Goal: Task Accomplishment & Management: Complete application form

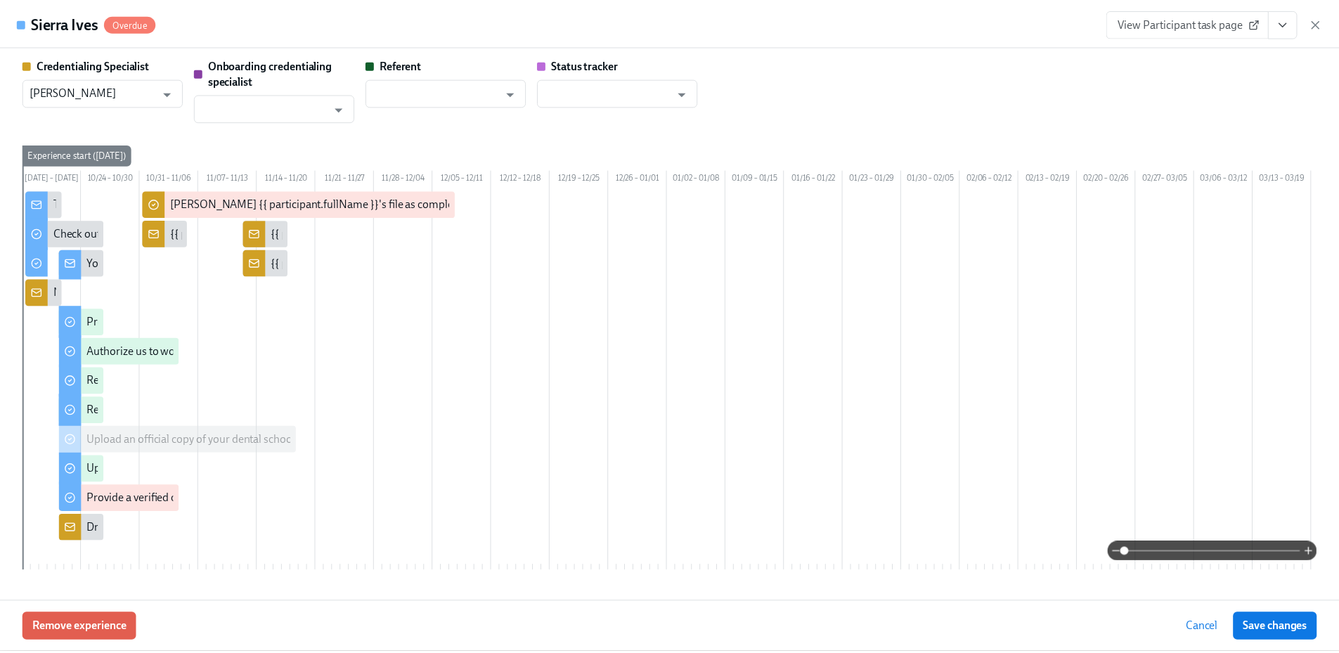
scroll to position [0, 1540]
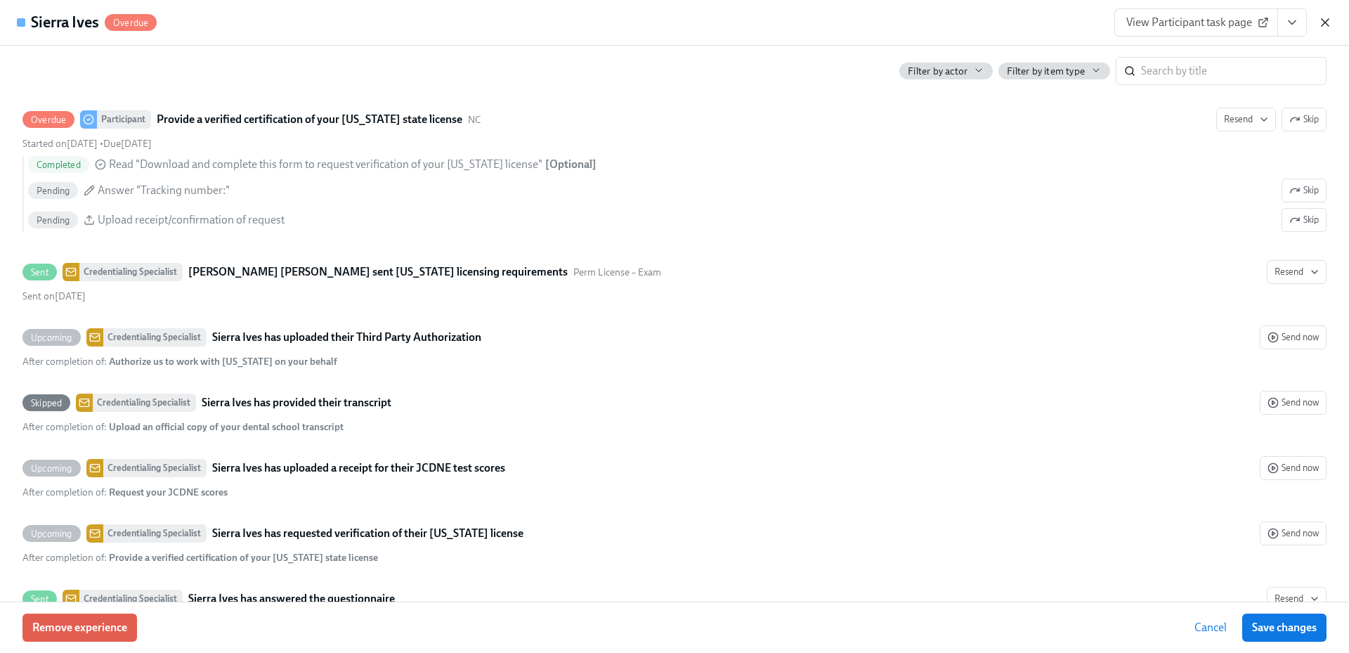
click at [1324, 18] on icon "button" at bounding box center [1325, 22] width 14 height 14
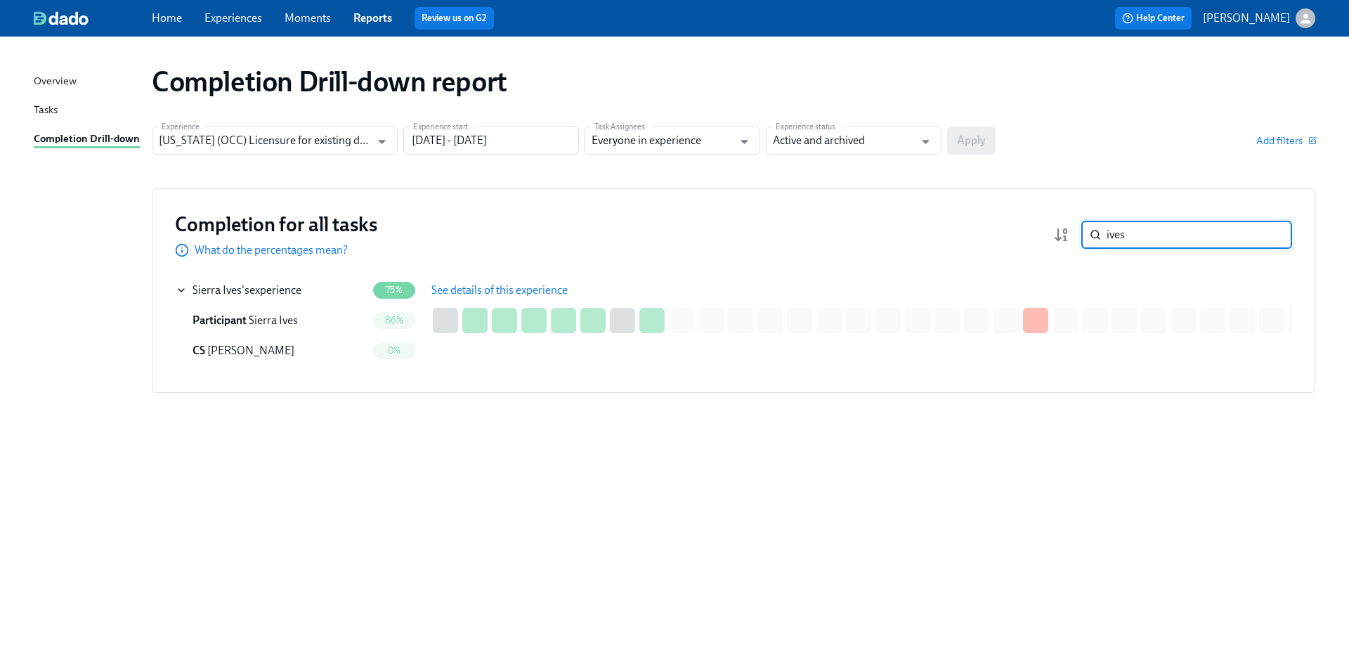
drag, startPoint x: 1144, startPoint y: 237, endPoint x: 1075, endPoint y: 238, distance: 68.9
click at [1075, 238] on div "ives ​" at bounding box center [1172, 235] width 239 height 28
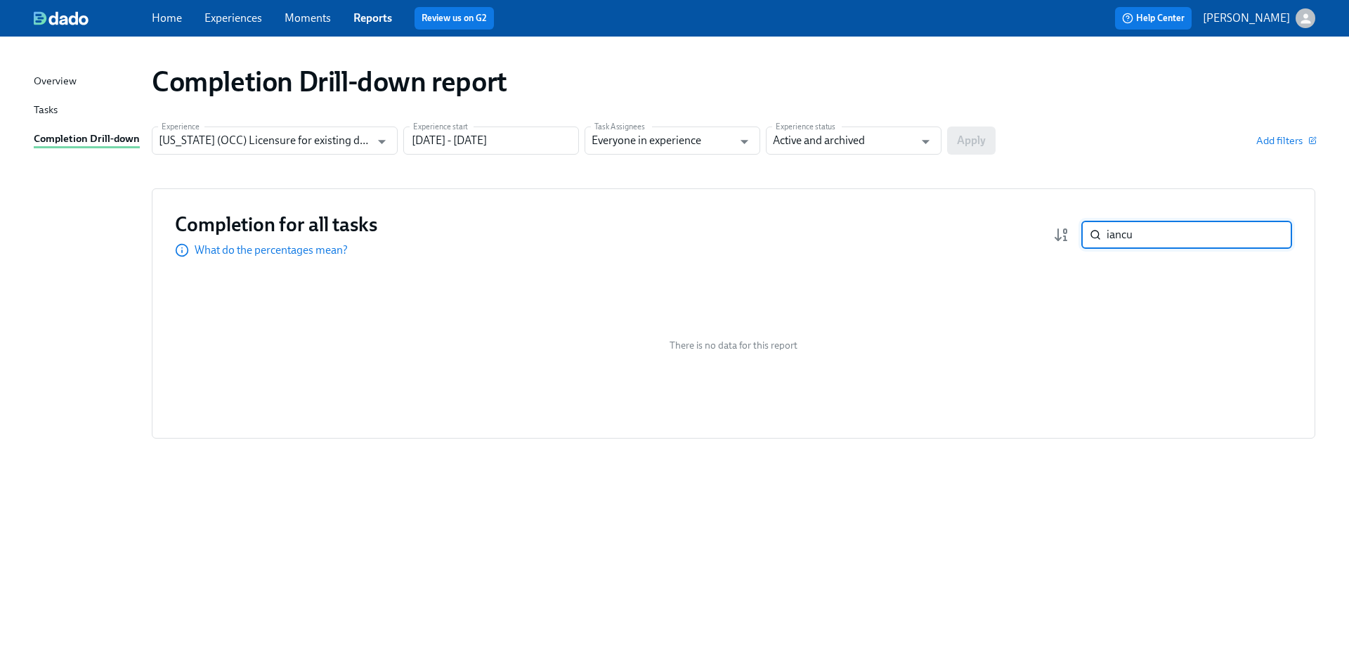
type input "iancu"
click at [169, 21] on link "Home" at bounding box center [167, 17] width 30 height 13
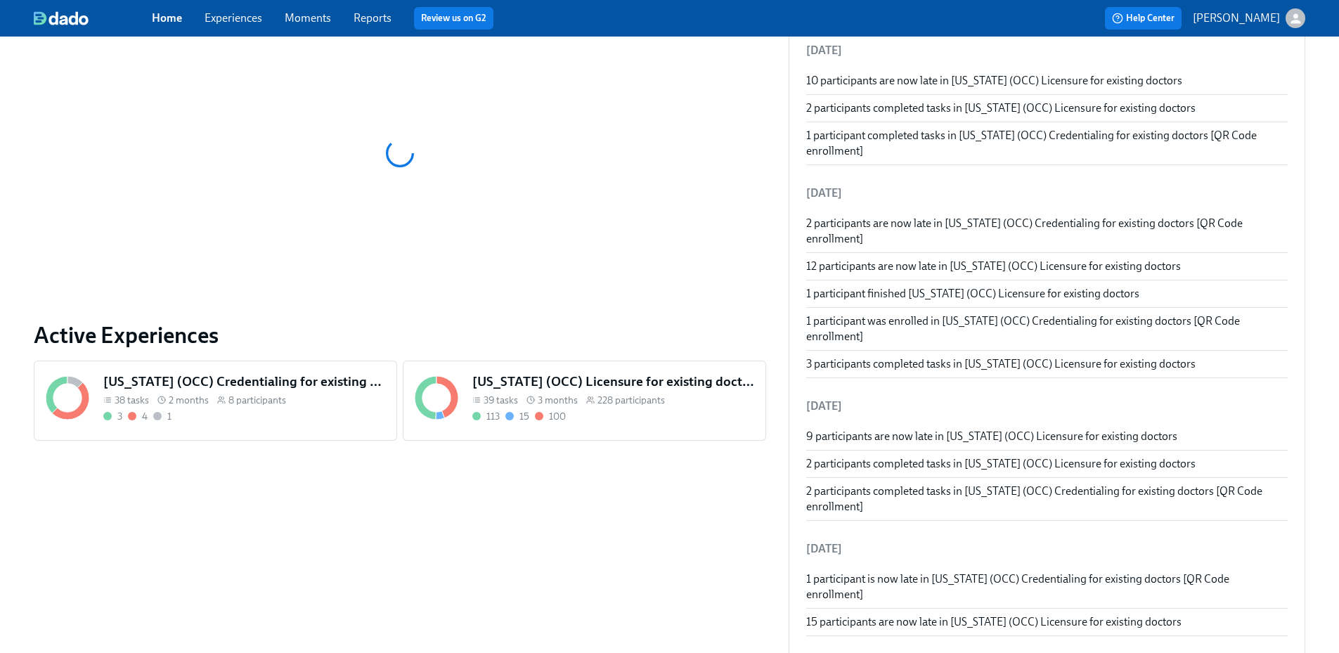
scroll to position [281, 0]
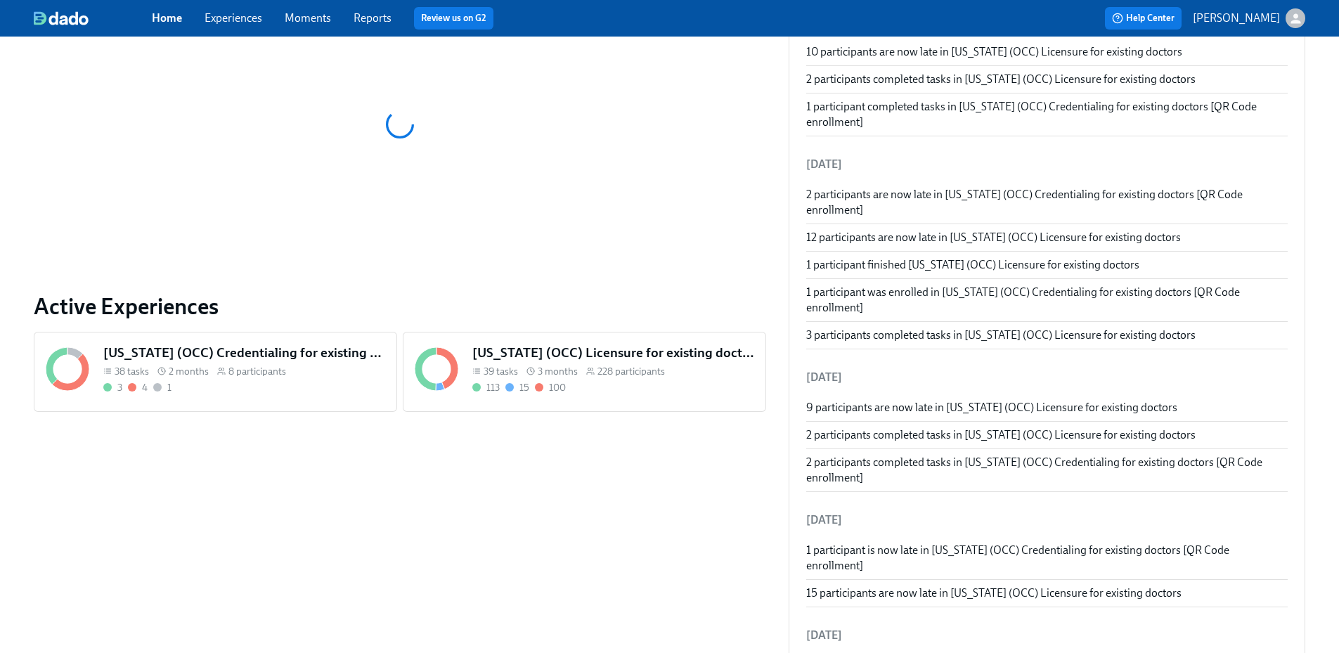
click at [593, 354] on h5 "[US_STATE] (OCC) Licensure for existing doctors" at bounding box center [613, 353] width 282 height 18
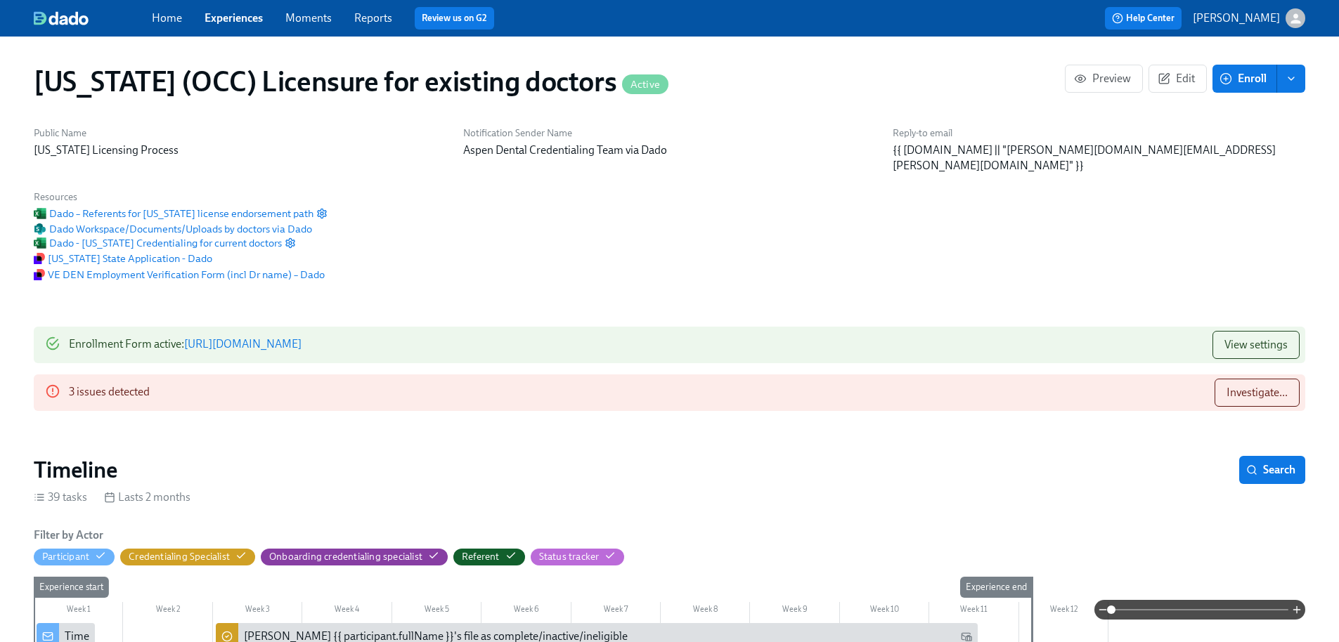
scroll to position [0, 19146]
click at [1299, 375] on div "3 issues detected Investigate..." at bounding box center [669, 393] width 1271 height 37
click at [1289, 379] on button "Investigate..." at bounding box center [1256, 393] width 85 height 28
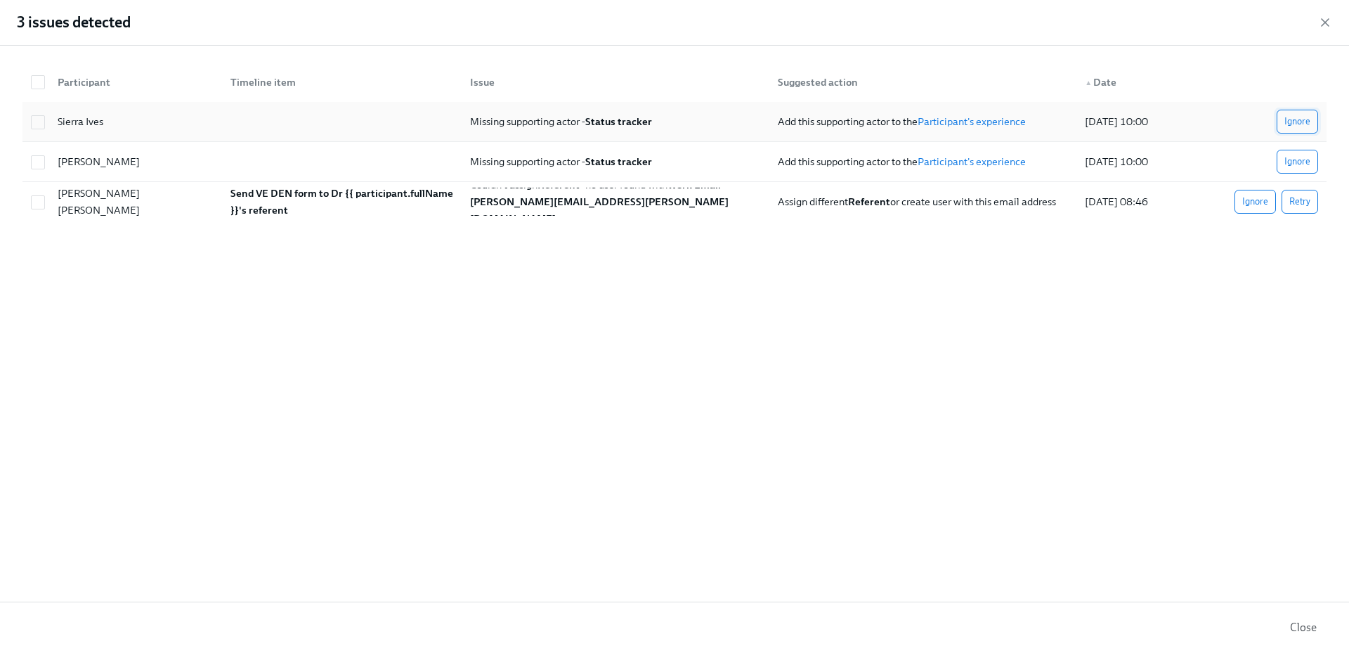
click at [1303, 123] on span "Ignore" at bounding box center [1298, 122] width 26 height 14
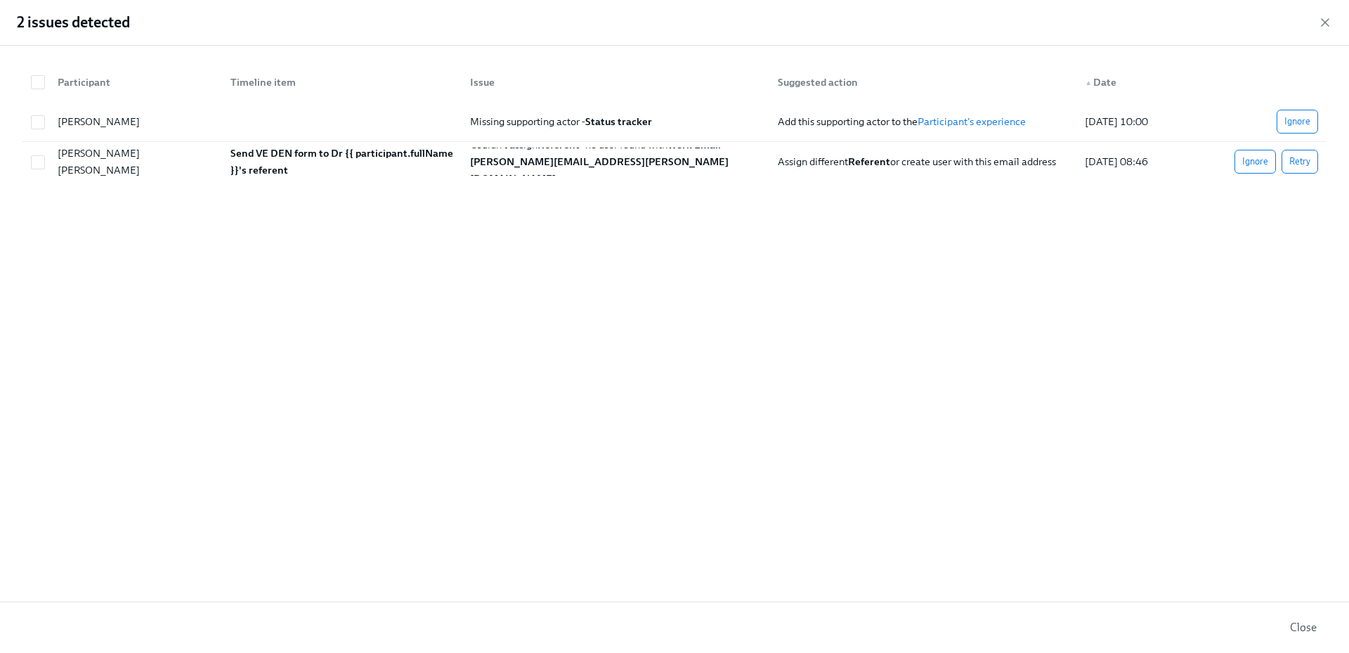
click at [1303, 123] on span "Ignore" at bounding box center [1298, 122] width 26 height 14
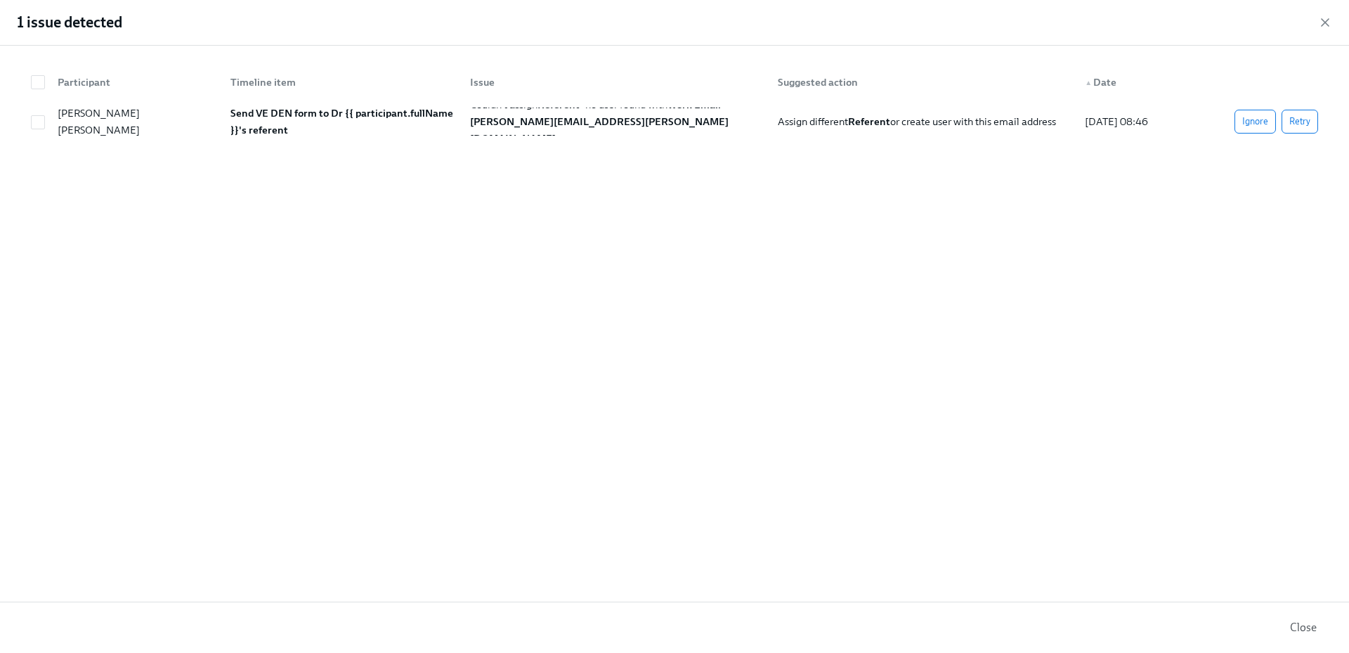
click at [1250, 352] on div "Participant Timeline item Issue Suggested action ▲ Date [PERSON_NAME] [PERSON_N…" at bounding box center [674, 324] width 1349 height 556
click at [1325, 20] on icon "button" at bounding box center [1325, 22] width 14 height 14
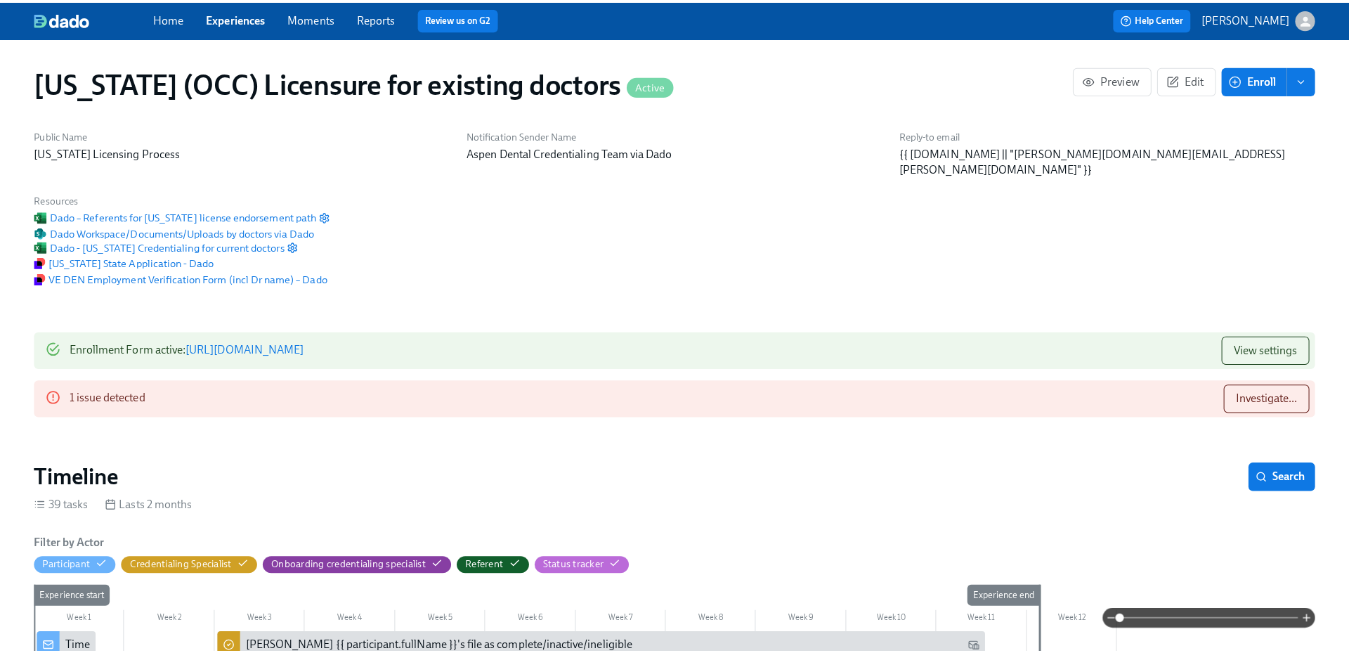
scroll to position [0, 19136]
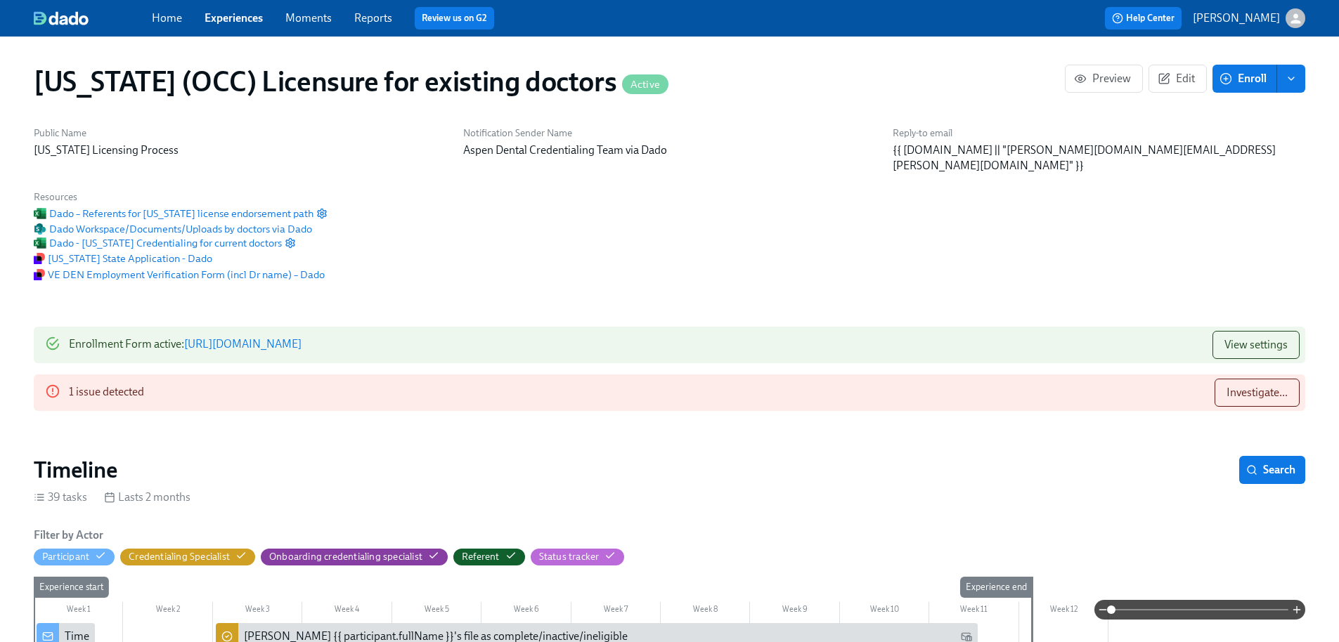
click at [1250, 81] on span "Enroll" at bounding box center [1244, 79] width 44 height 14
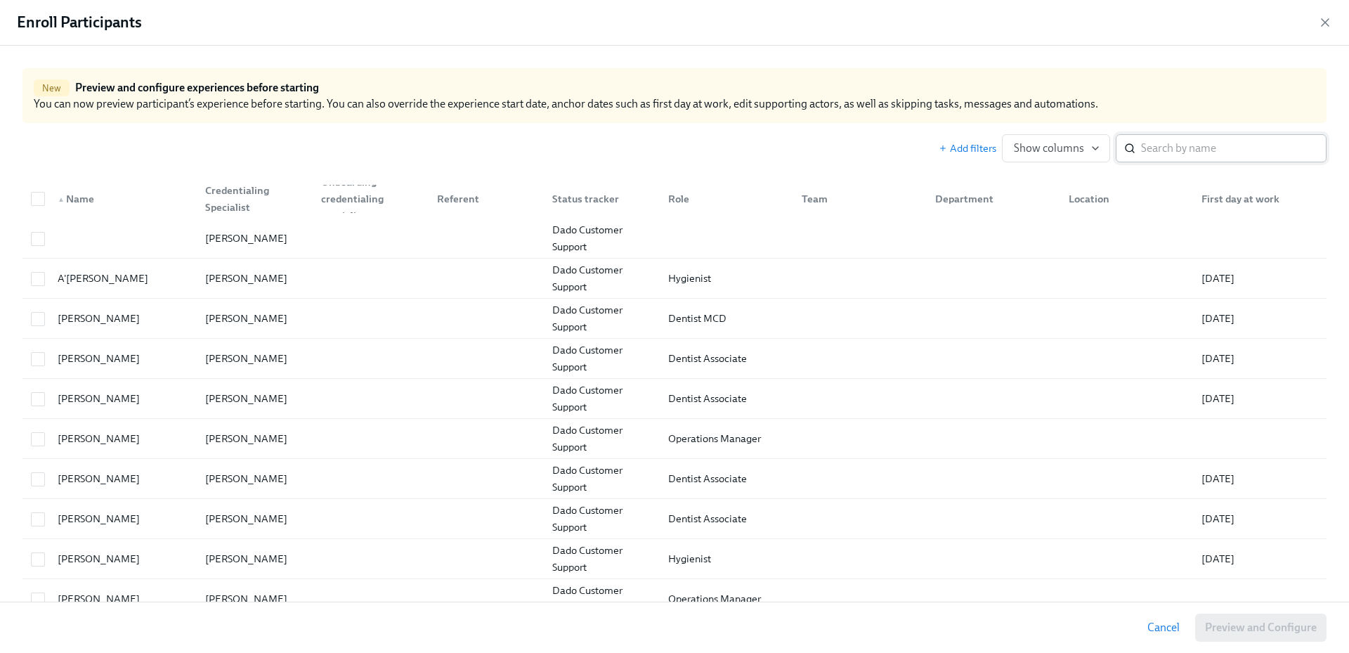
click at [1211, 145] on input "search" at bounding box center [1234, 148] width 186 height 28
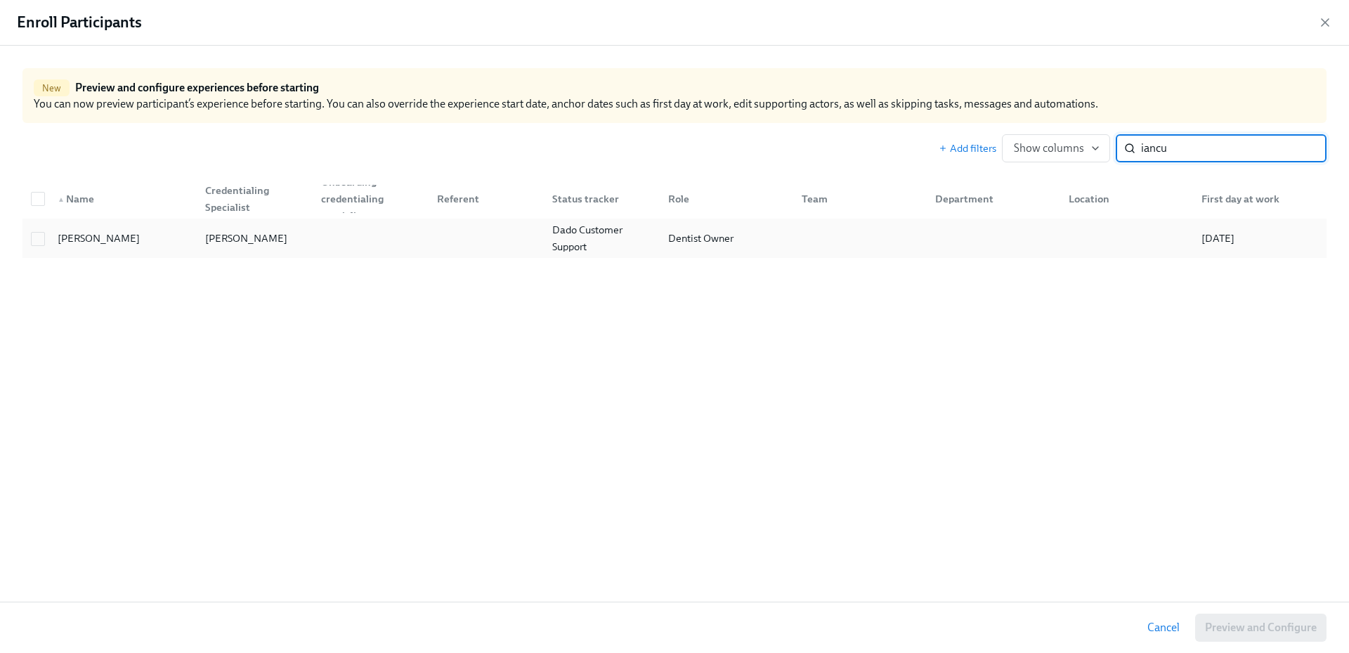
type input "iancu"
click at [366, 228] on div at bounding box center [368, 238] width 116 height 28
checkbox input "true"
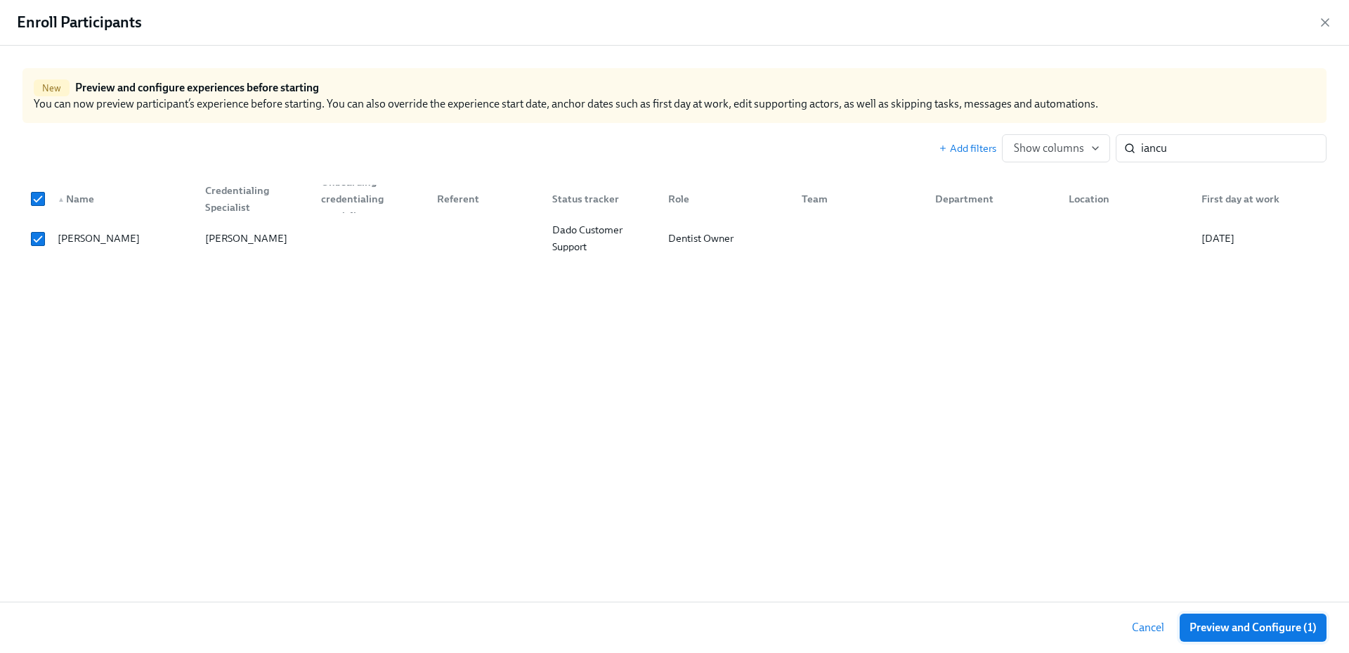
click at [1245, 626] on span "Preview and Configure (1)" at bounding box center [1253, 627] width 127 height 14
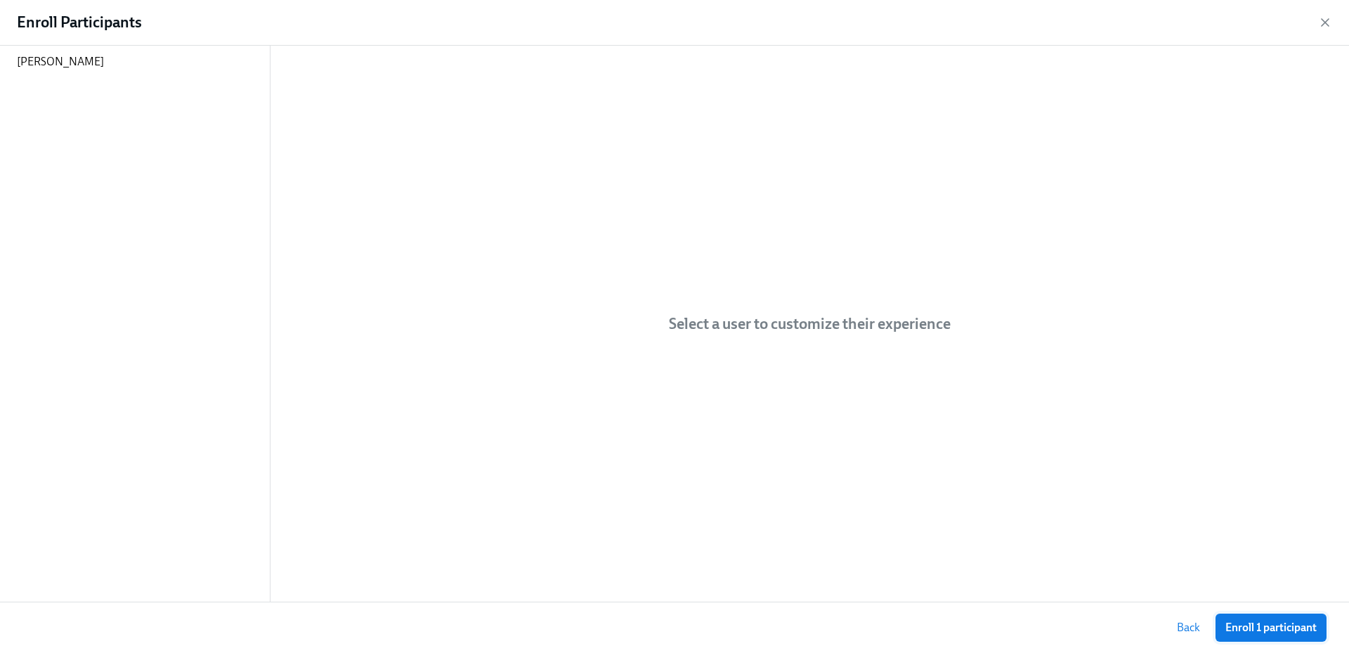
click at [1262, 624] on span "Enroll 1 participant" at bounding box center [1270, 627] width 91 height 14
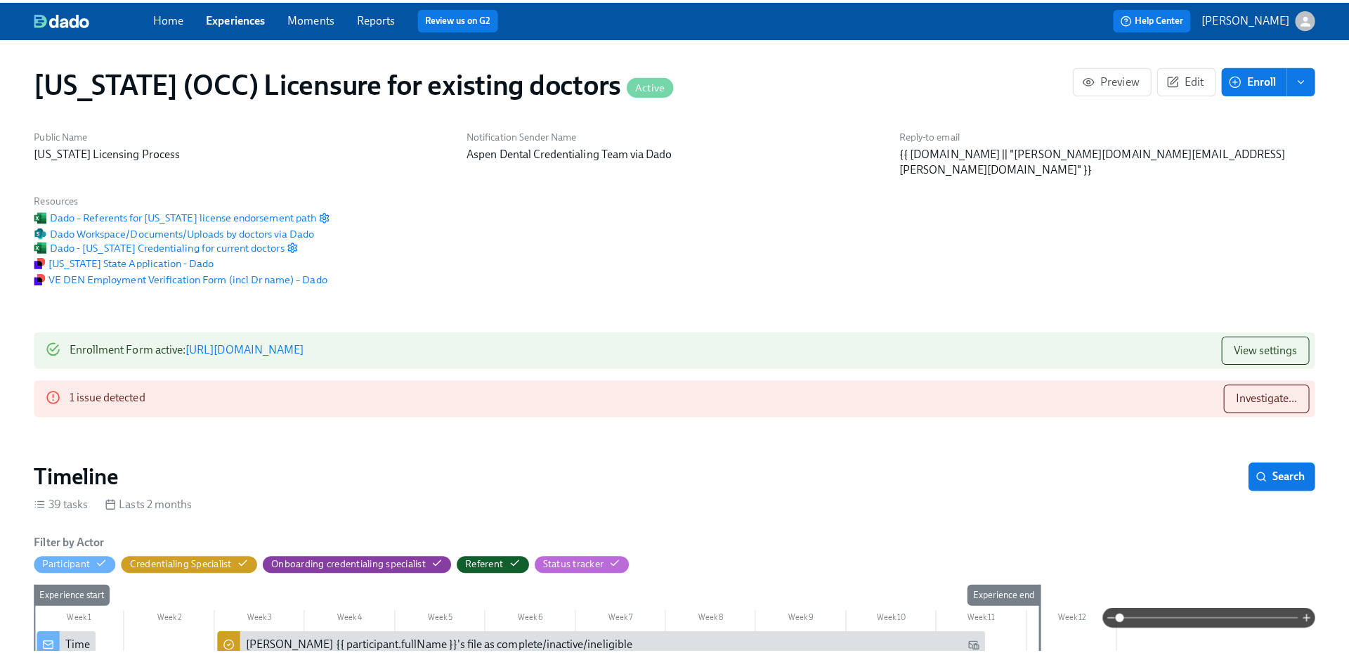
scroll to position [0, 19146]
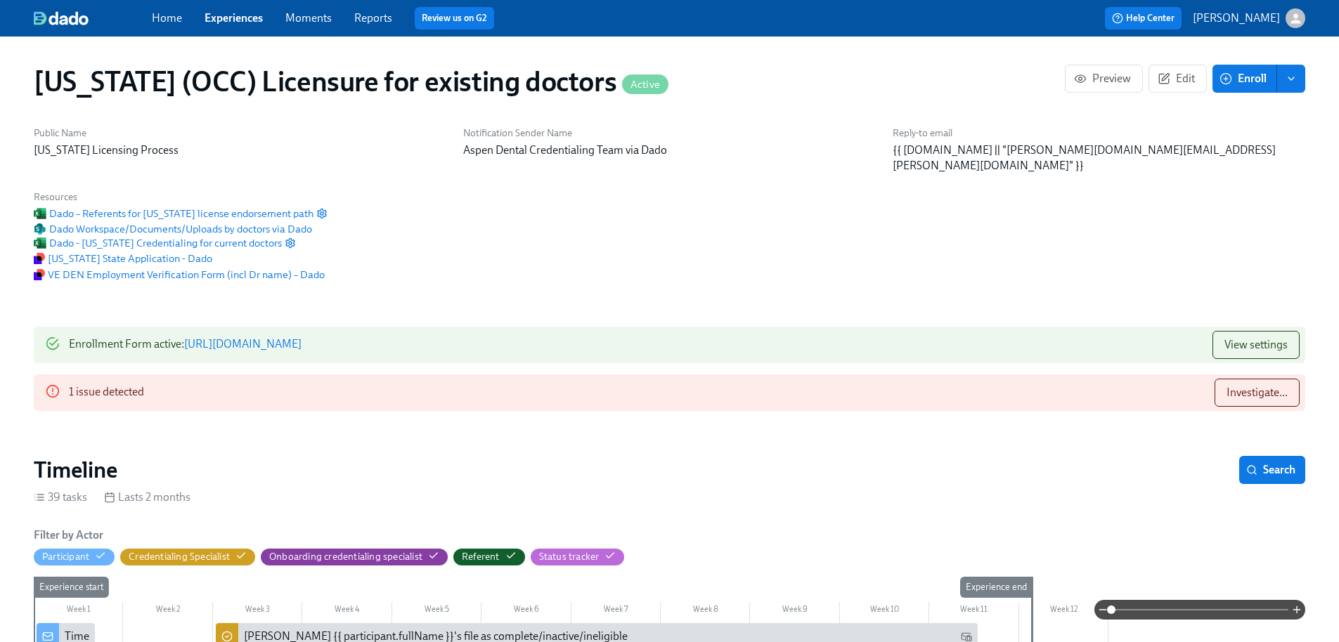
click at [377, 19] on link "Reports" at bounding box center [373, 17] width 38 height 13
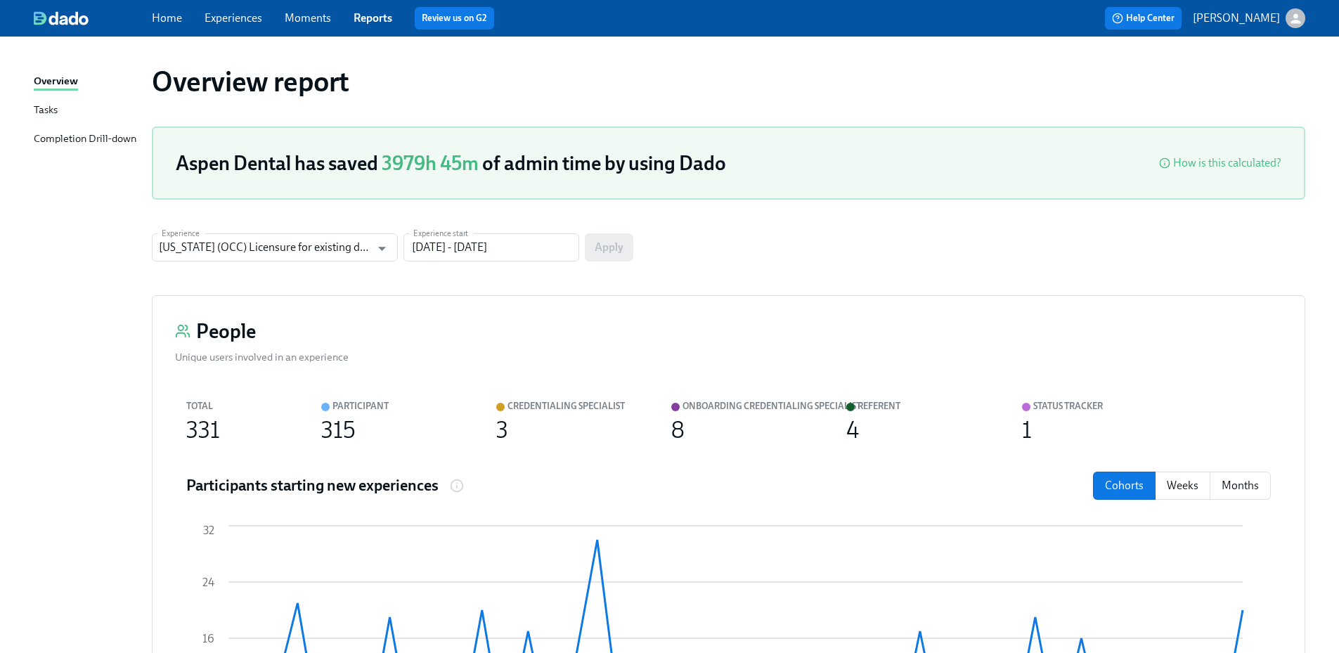
click at [110, 140] on div "Completion Drill-down" at bounding box center [85, 140] width 103 height 18
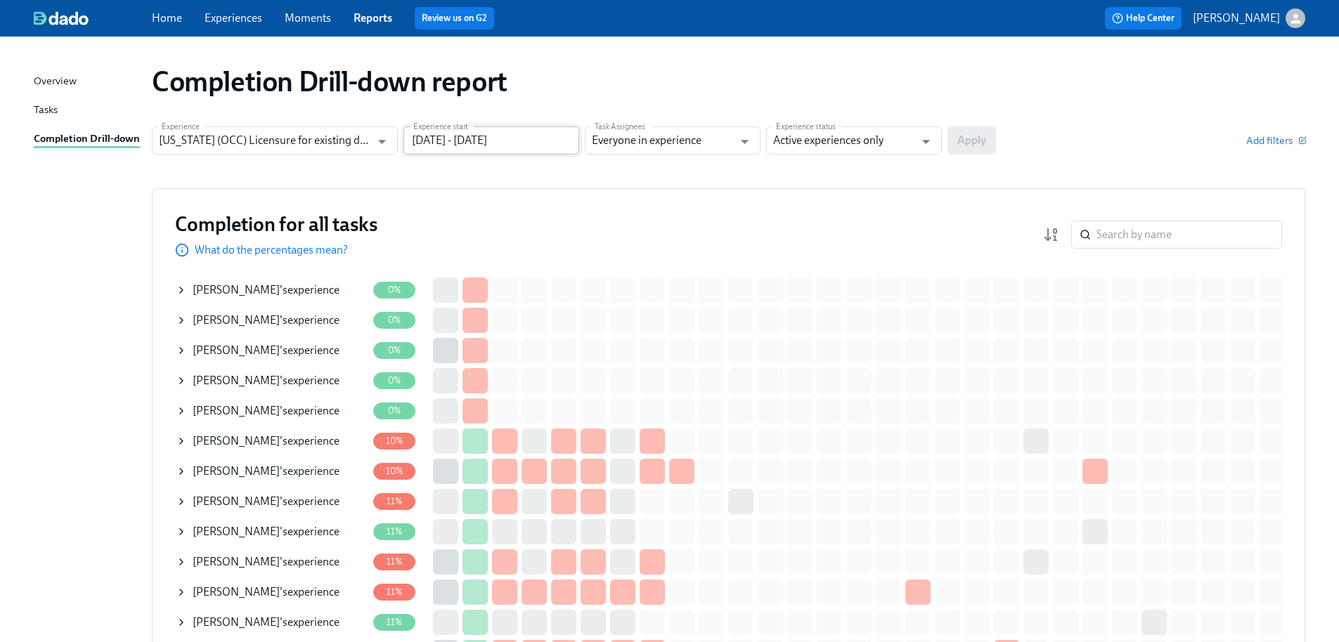
click at [514, 138] on input "[DATE] - [DATE]" at bounding box center [491, 140] width 176 height 28
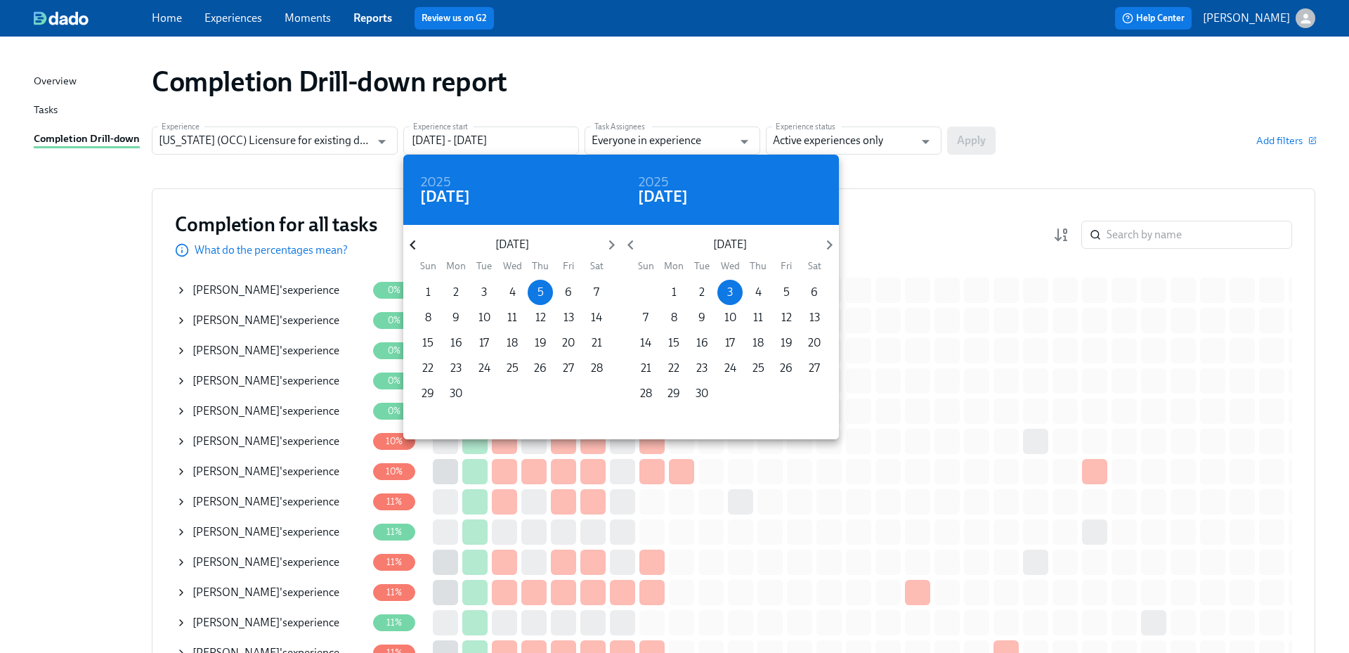
click at [417, 245] on icon "button" at bounding box center [412, 244] width 19 height 19
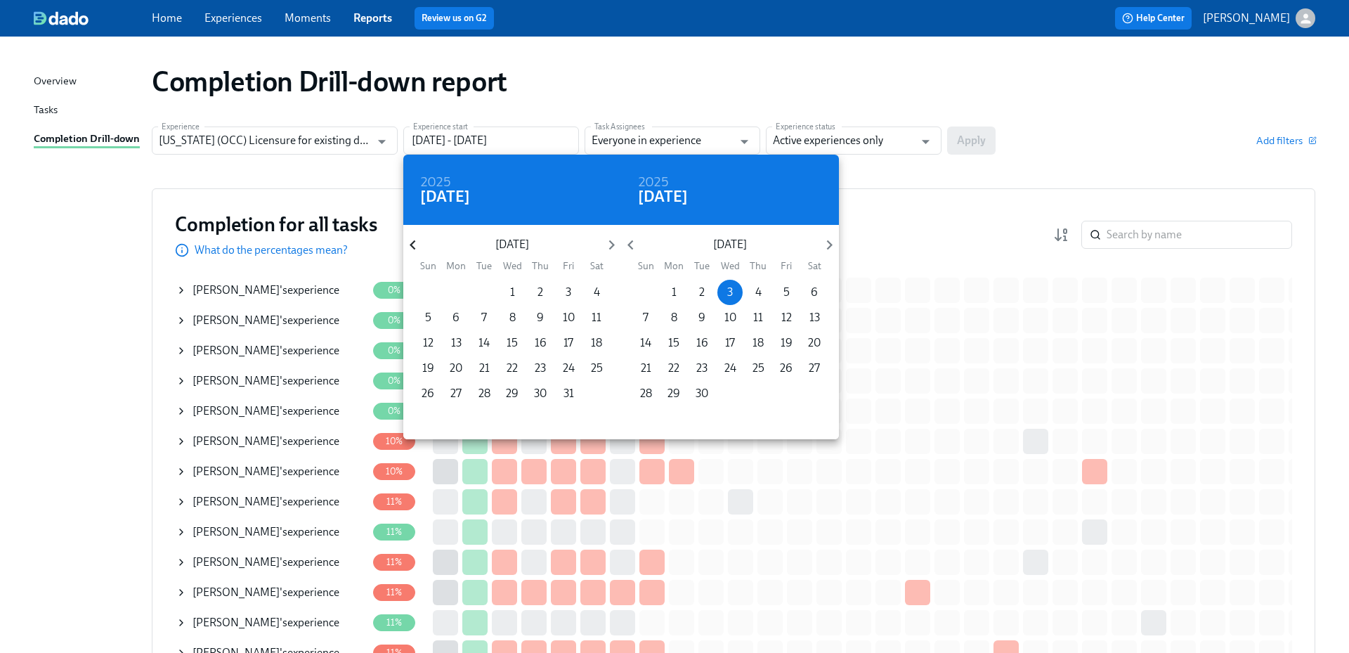
click at [417, 245] on icon "button" at bounding box center [412, 244] width 19 height 19
click at [417, 246] on icon "button" at bounding box center [412, 244] width 19 height 19
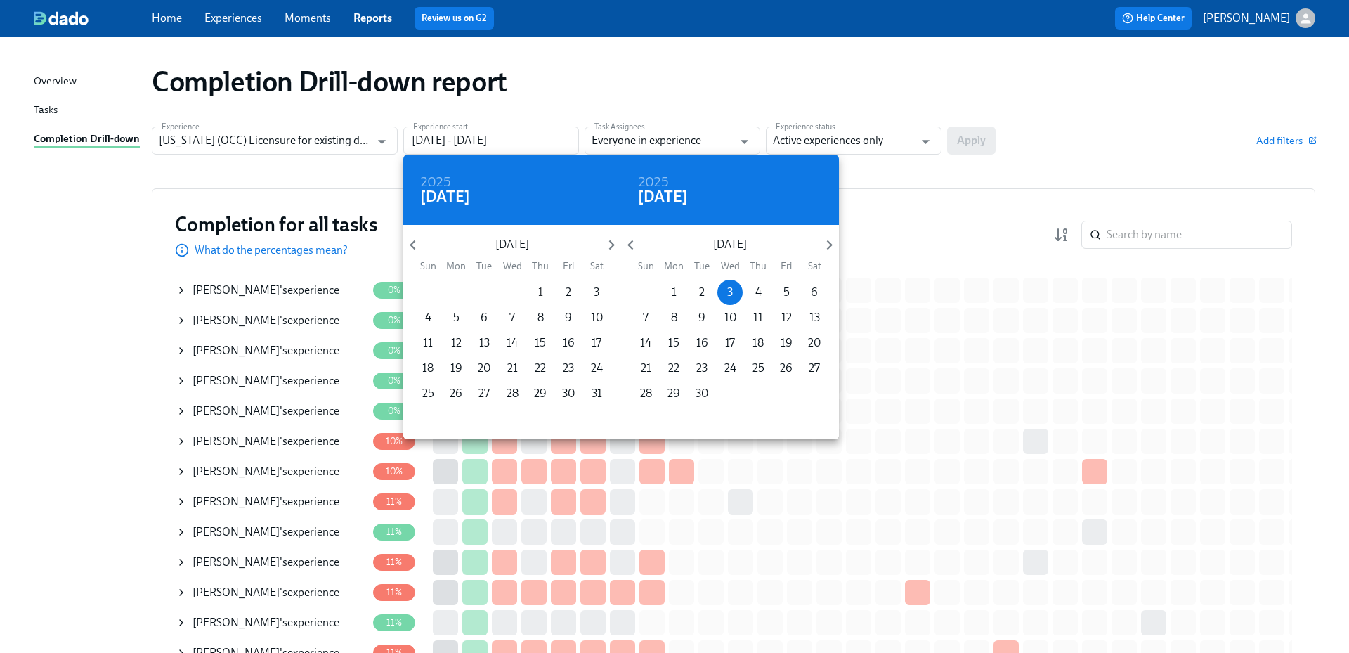
click at [537, 291] on span "1" at bounding box center [540, 292] width 25 height 15
type input "[DATE] - [DATE]"
click at [871, 143] on div at bounding box center [674, 326] width 1349 height 653
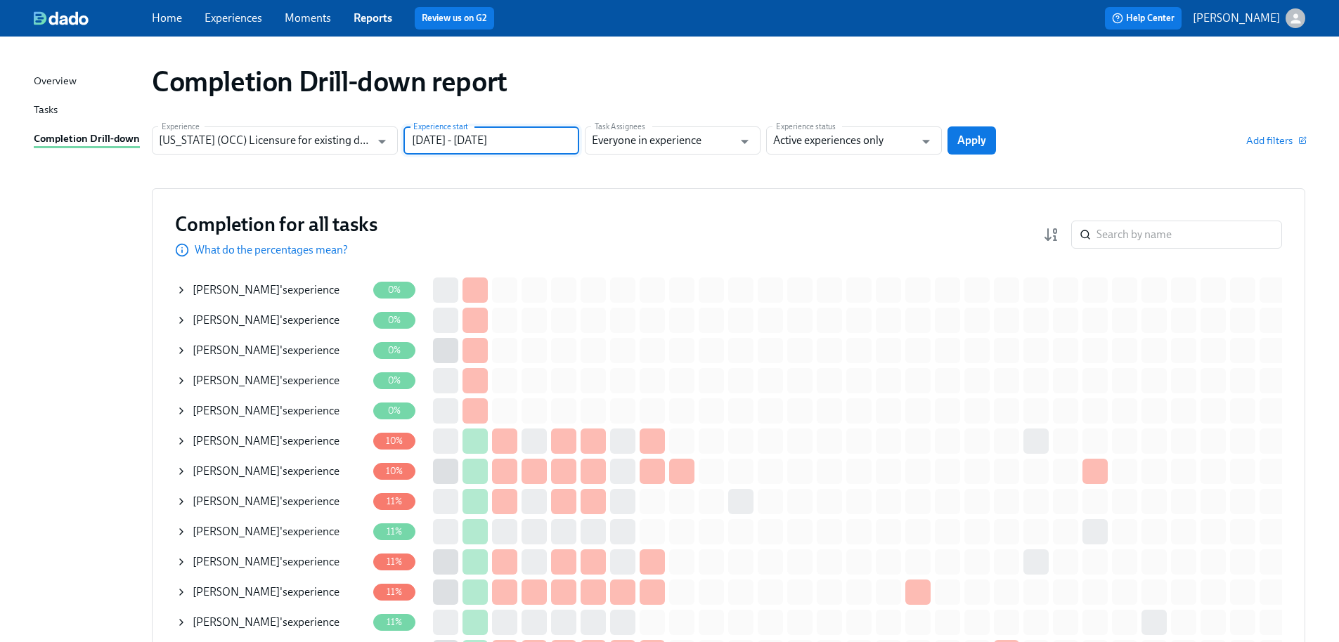
click at [873, 138] on input "Active experiences only" at bounding box center [843, 140] width 141 height 28
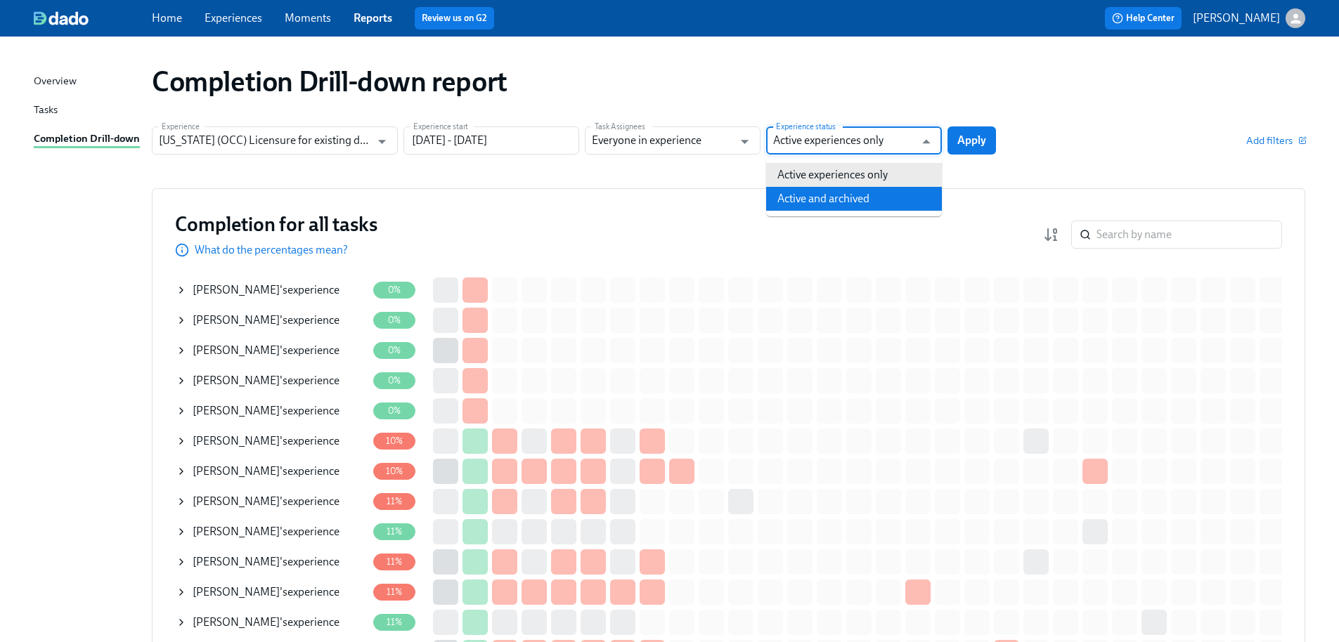
click at [862, 193] on li "Active and archived" at bounding box center [854, 199] width 176 height 24
type input "Active and archived"
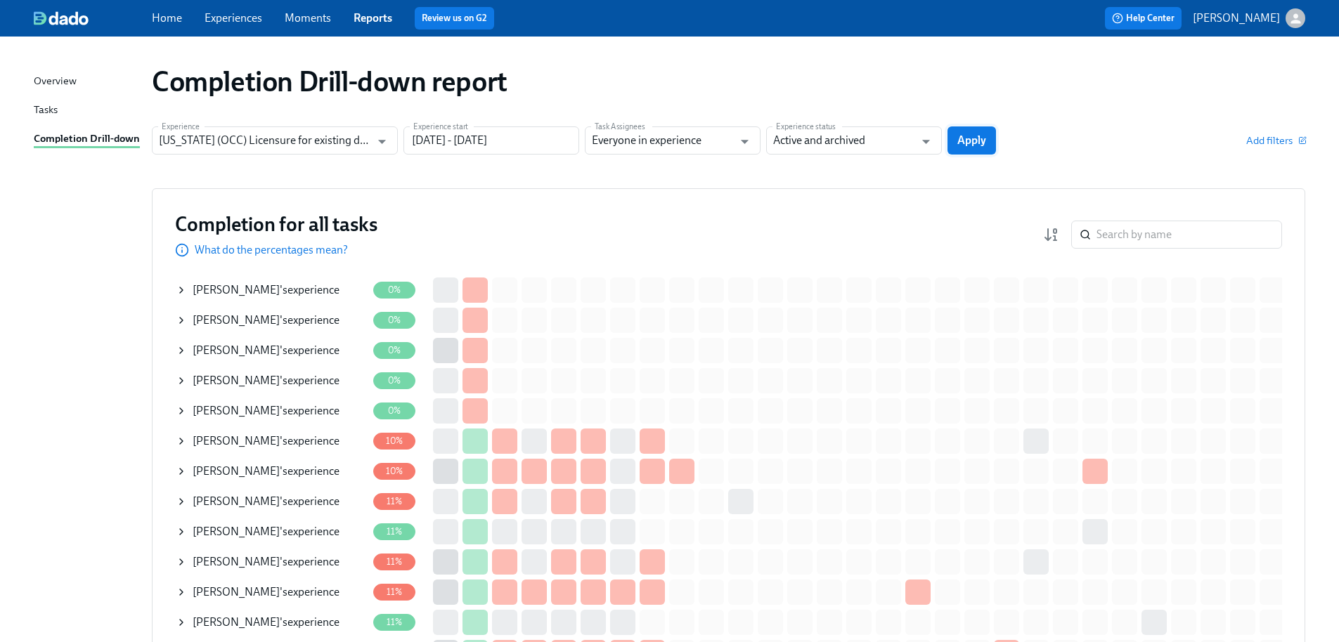
click at [979, 145] on span "Apply" at bounding box center [971, 141] width 29 height 14
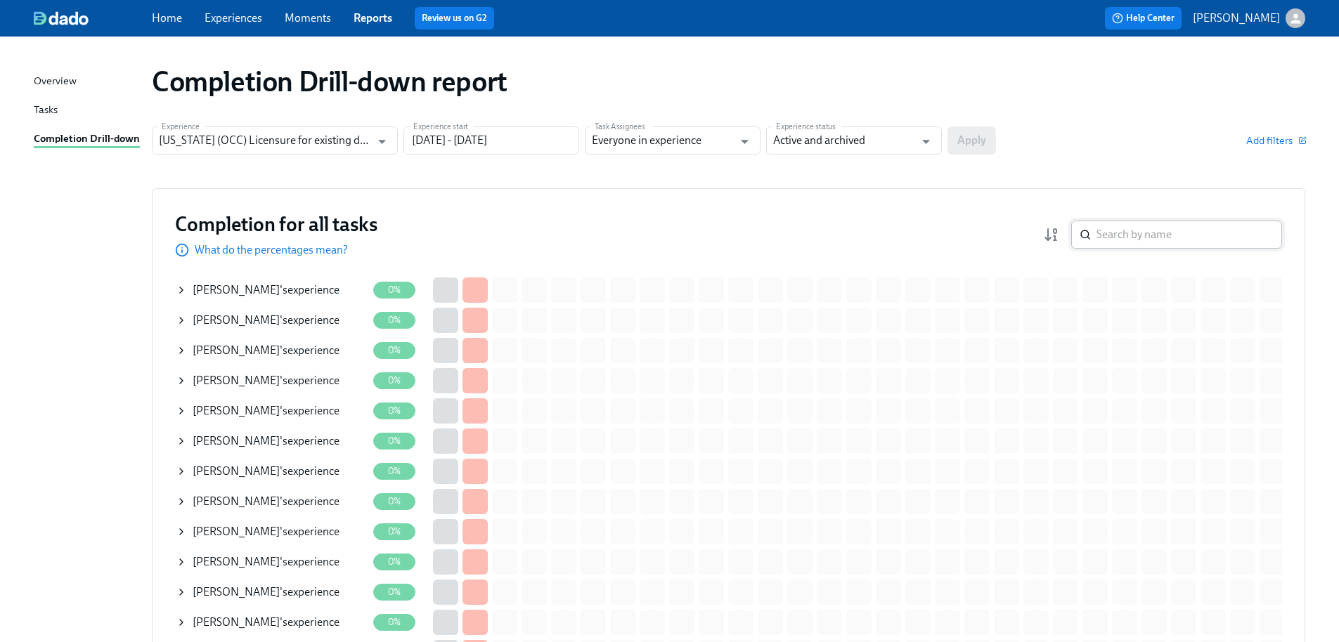
click at [1156, 230] on input "search" at bounding box center [1189, 235] width 186 height 28
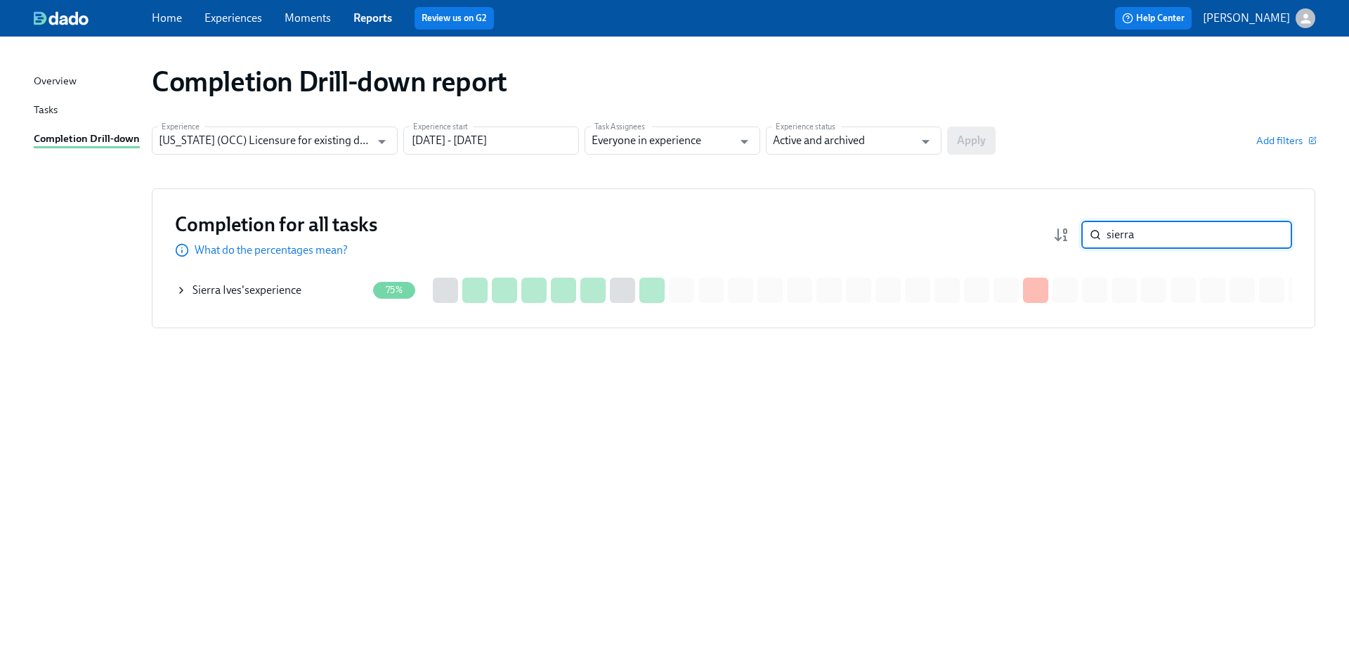
type input "sierra"
click at [328, 289] on div "Sierra Ives 's experience" at bounding box center [271, 290] width 191 height 28
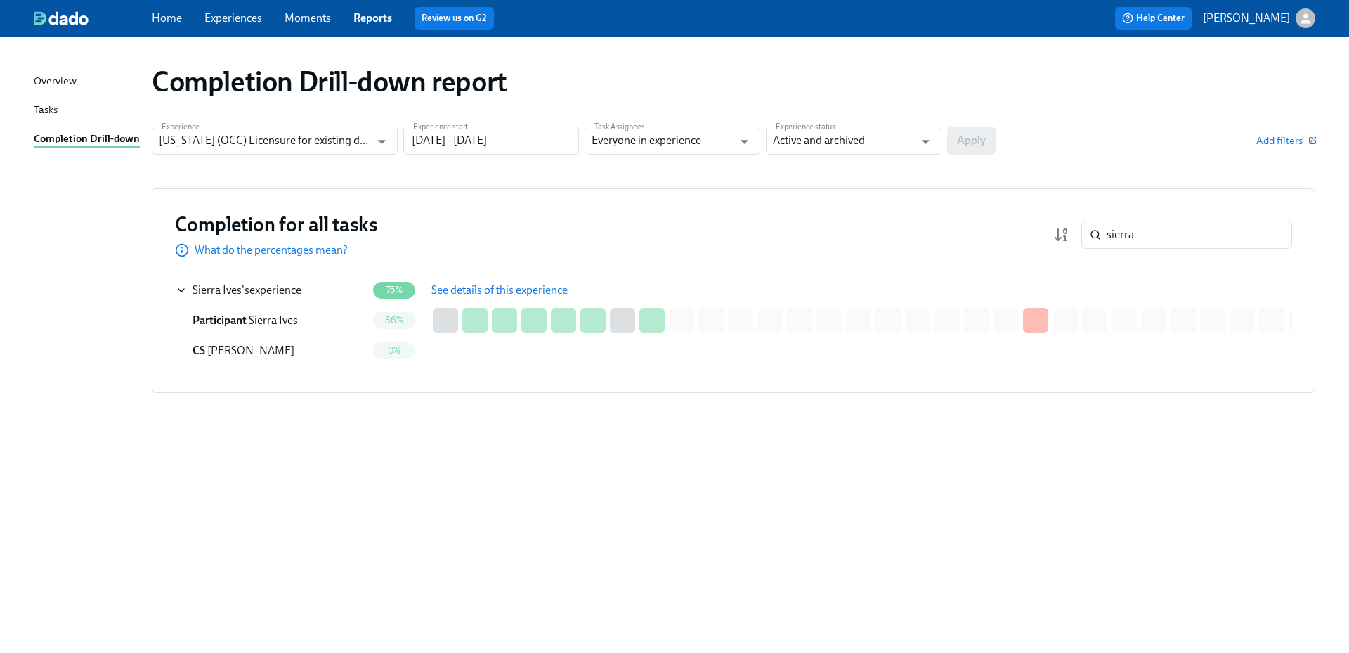
click at [488, 284] on span "See details of this experience" at bounding box center [499, 290] width 136 height 14
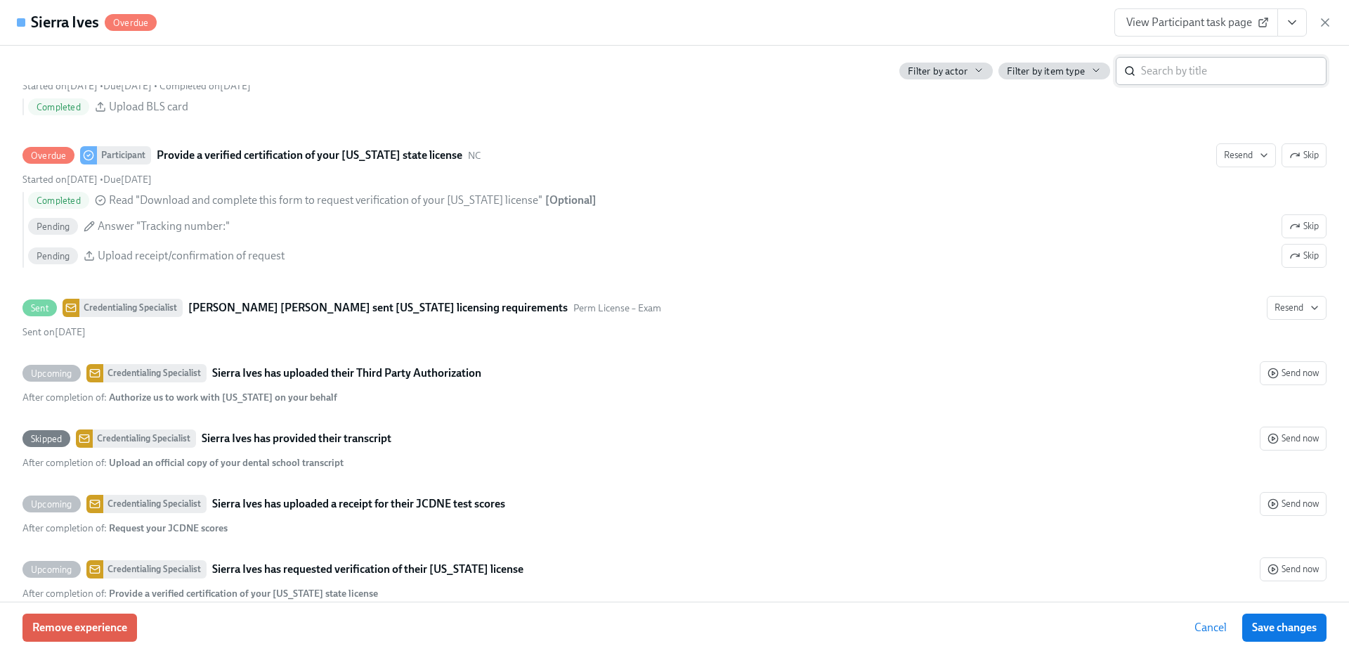
scroll to position [2533, 0]
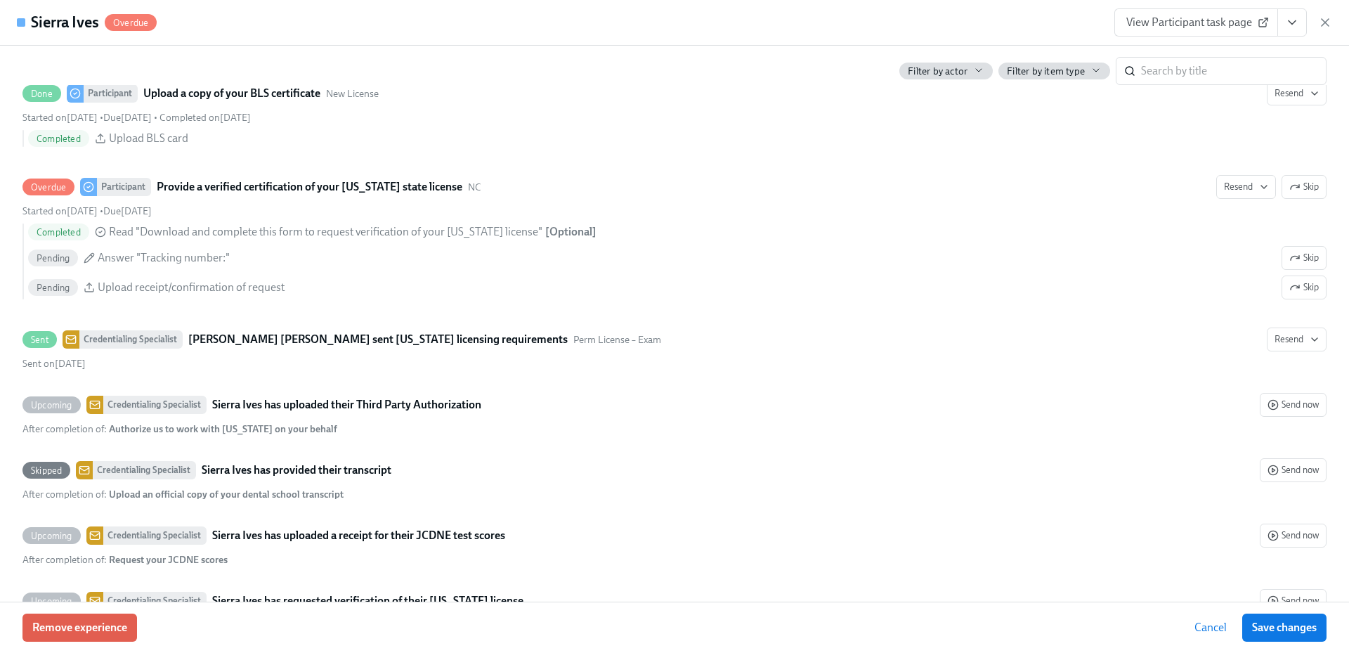
click at [1195, 23] on span "View Participant task page" at bounding box center [1196, 22] width 140 height 14
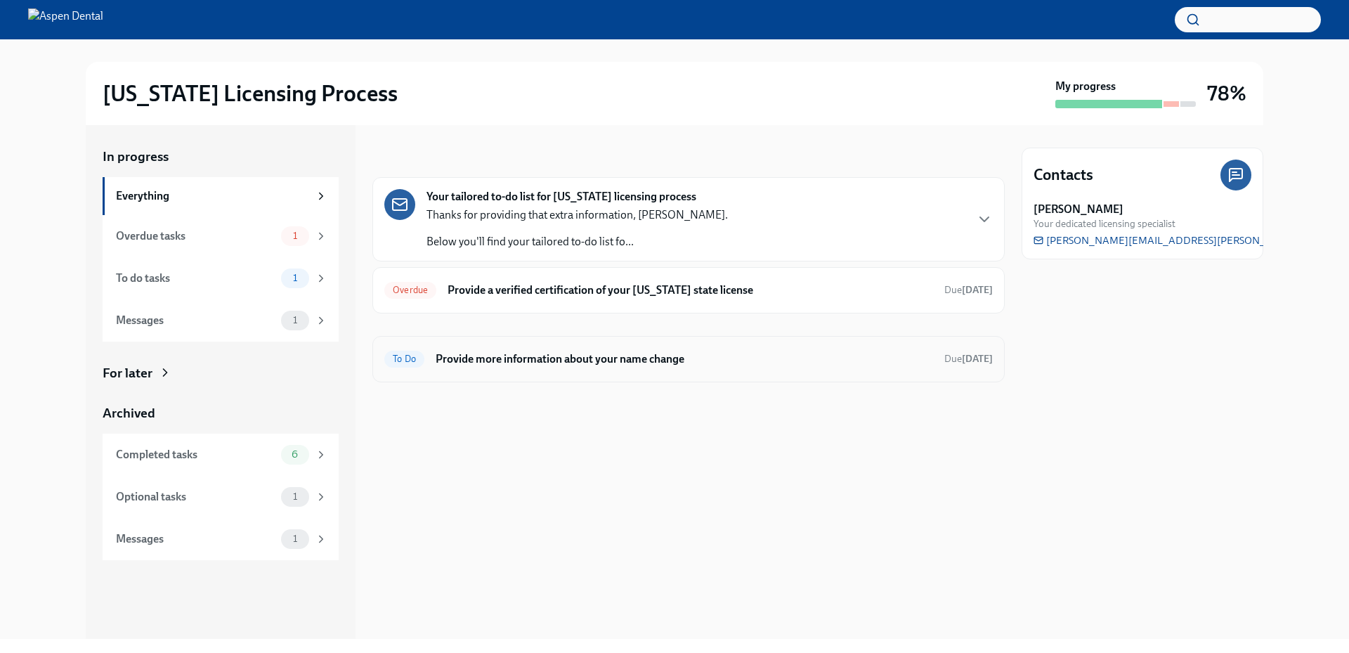
click at [604, 355] on h6 "Provide more information about your name change" at bounding box center [685, 358] width 498 height 15
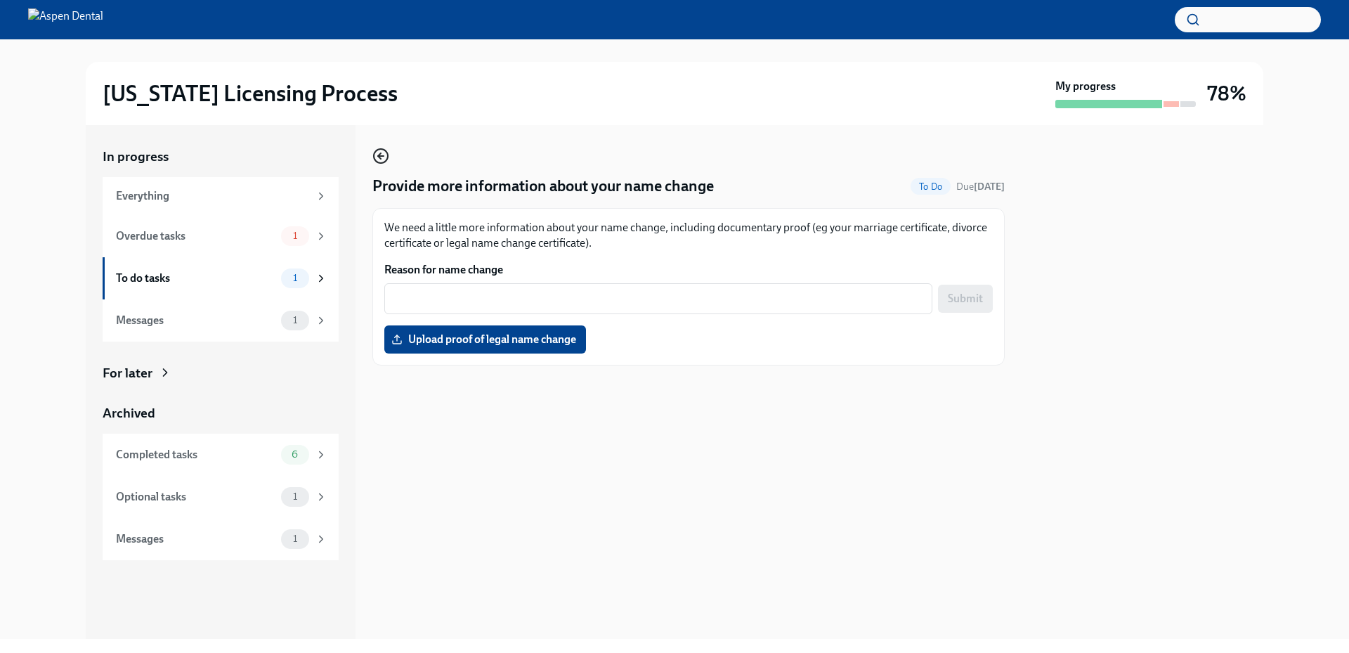
click at [384, 156] on icon "button" at bounding box center [381, 156] width 6 height 0
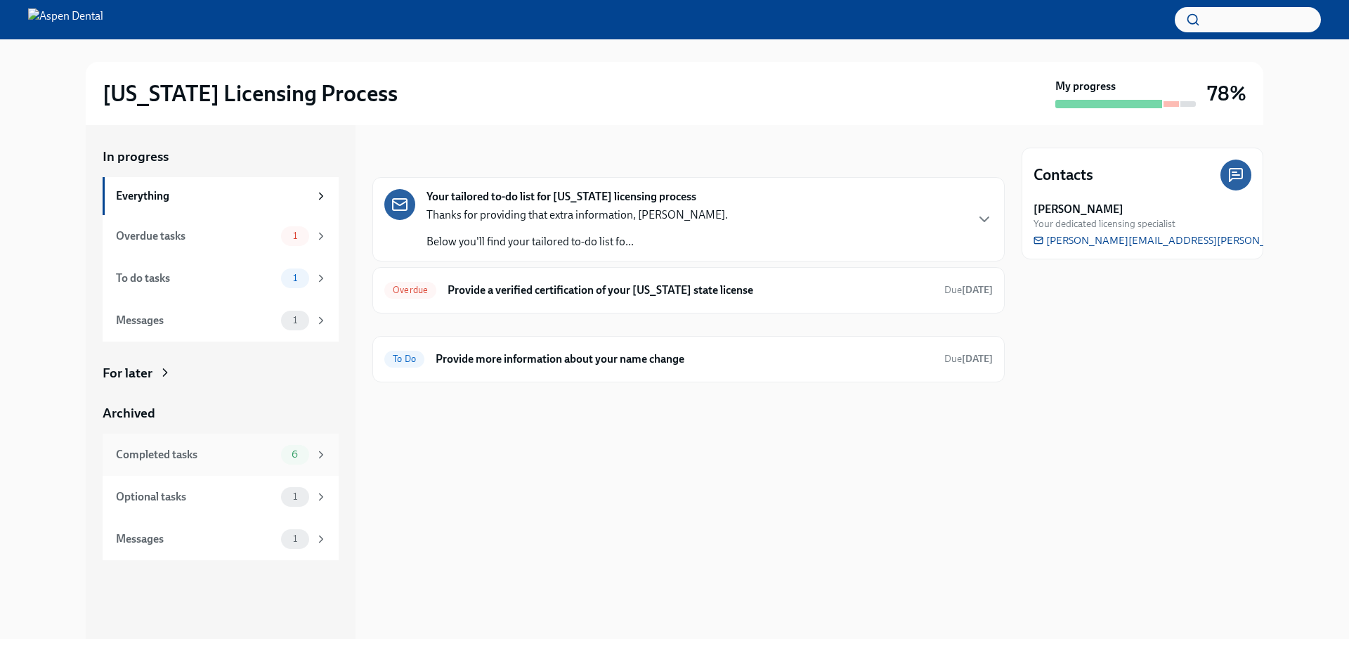
click at [230, 455] on div "Completed tasks" at bounding box center [196, 454] width 160 height 15
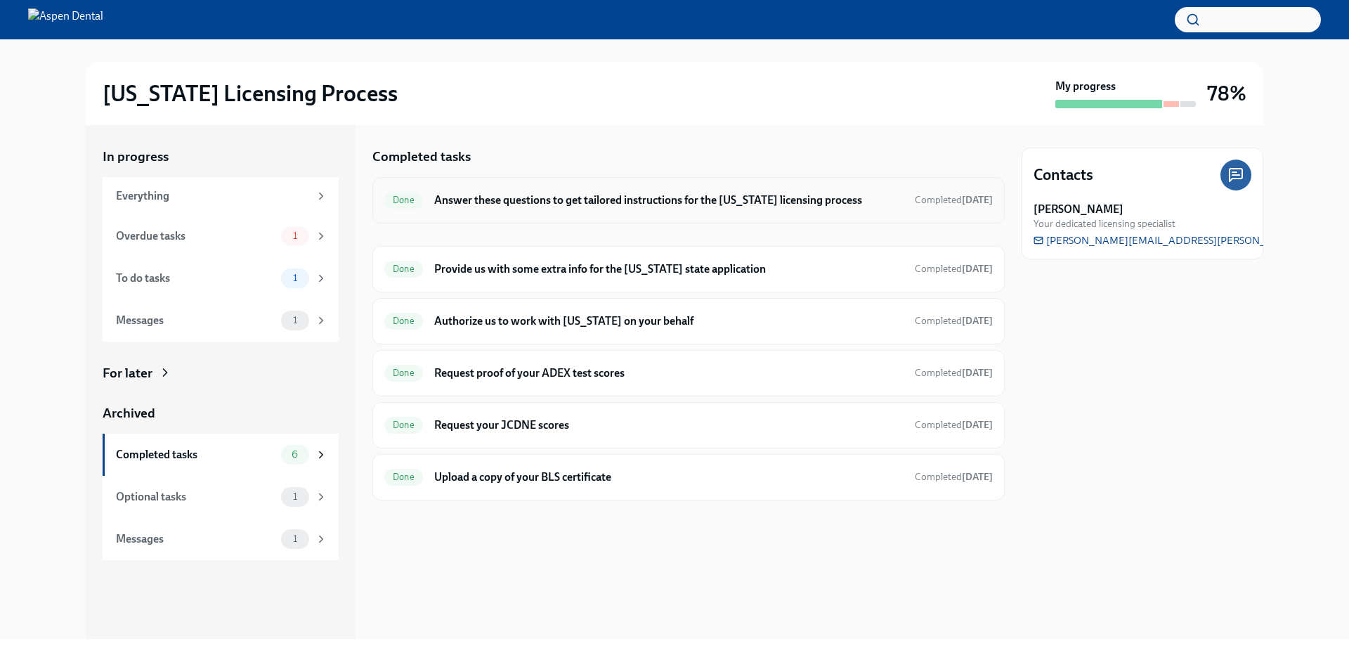
click at [650, 200] on h6 "Answer these questions to get tailored instructions for the [US_STATE] licensin…" at bounding box center [668, 200] width 469 height 15
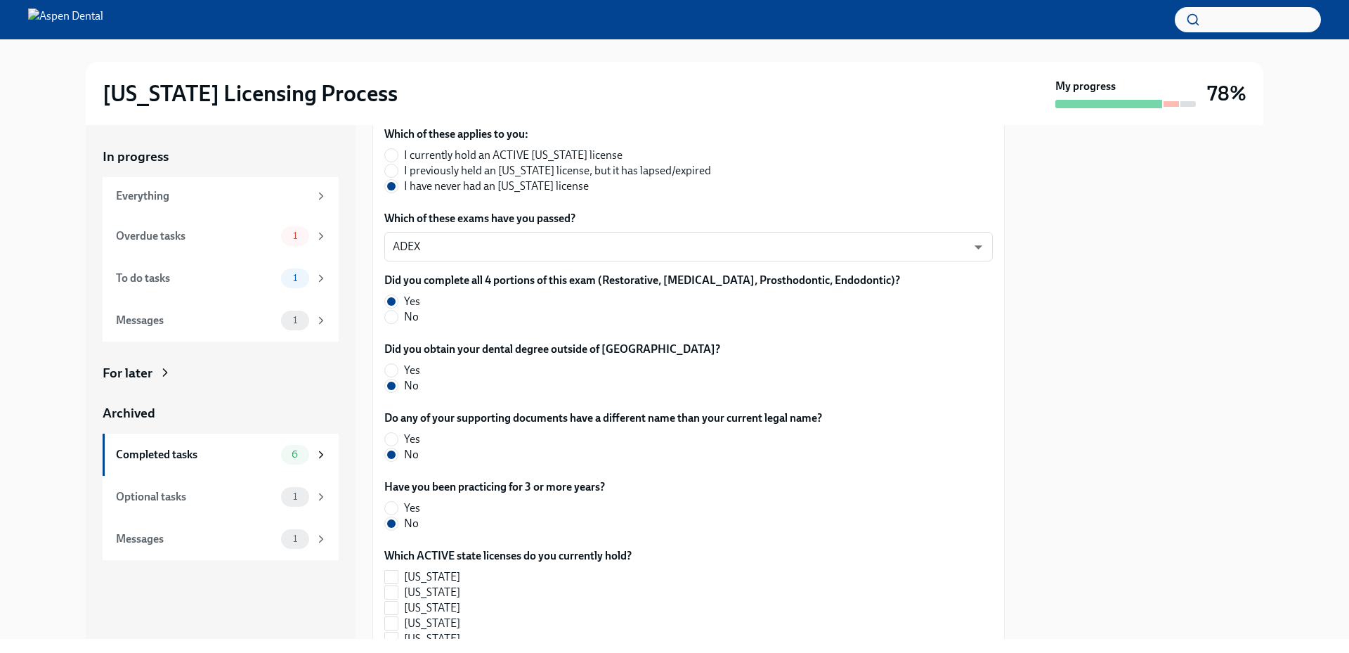
scroll to position [189, 0]
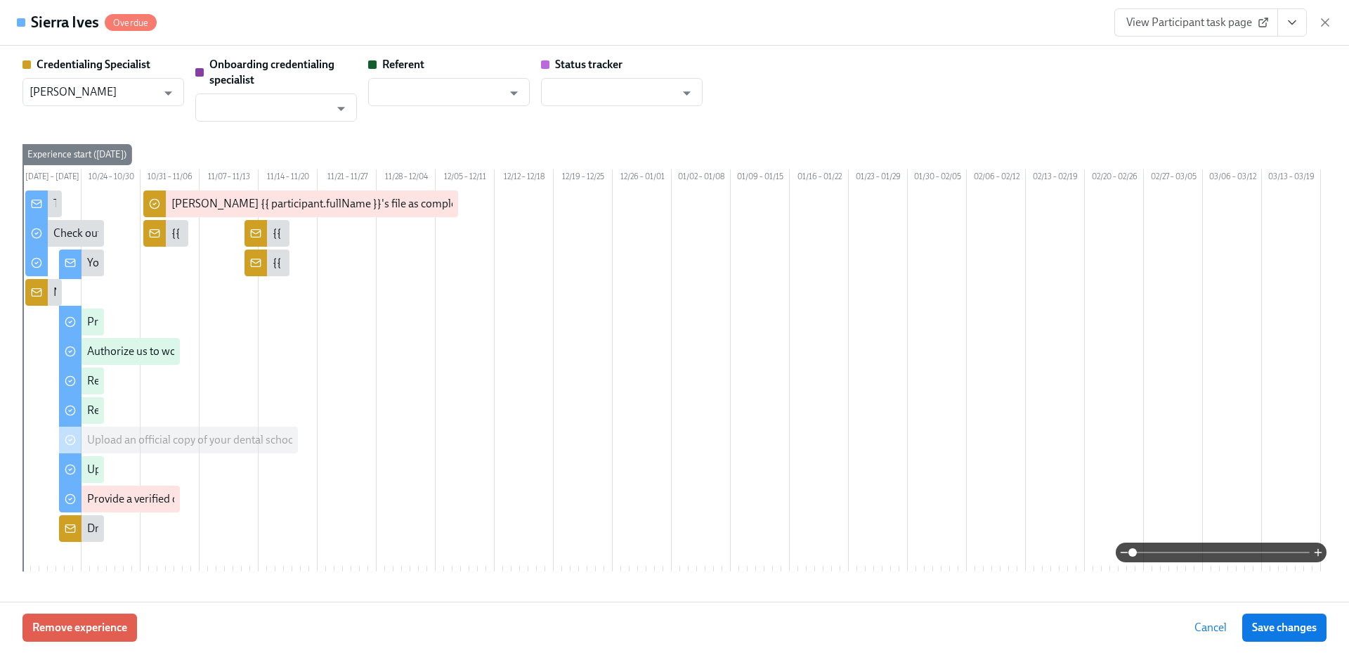
click at [1166, 27] on span "View Participant task page" at bounding box center [1196, 22] width 140 height 14
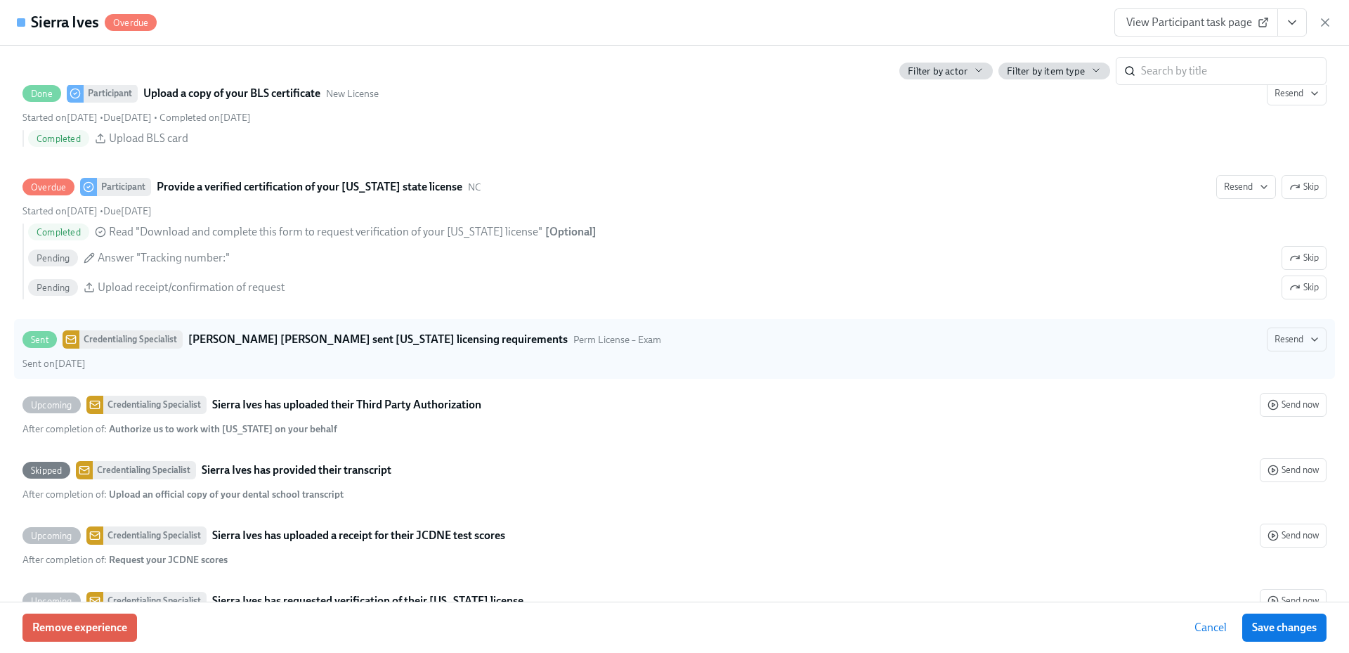
scroll to position [3095, 0]
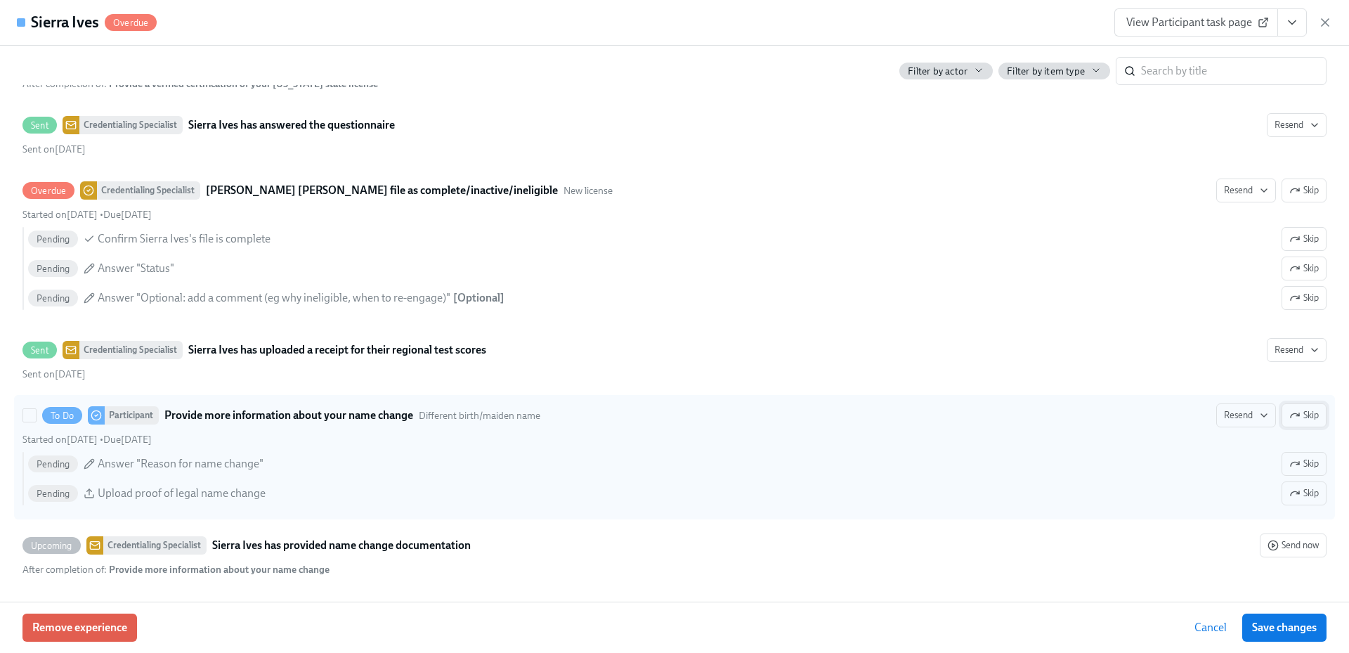
click at [1293, 418] on span "Skip" at bounding box center [1304, 415] width 30 height 14
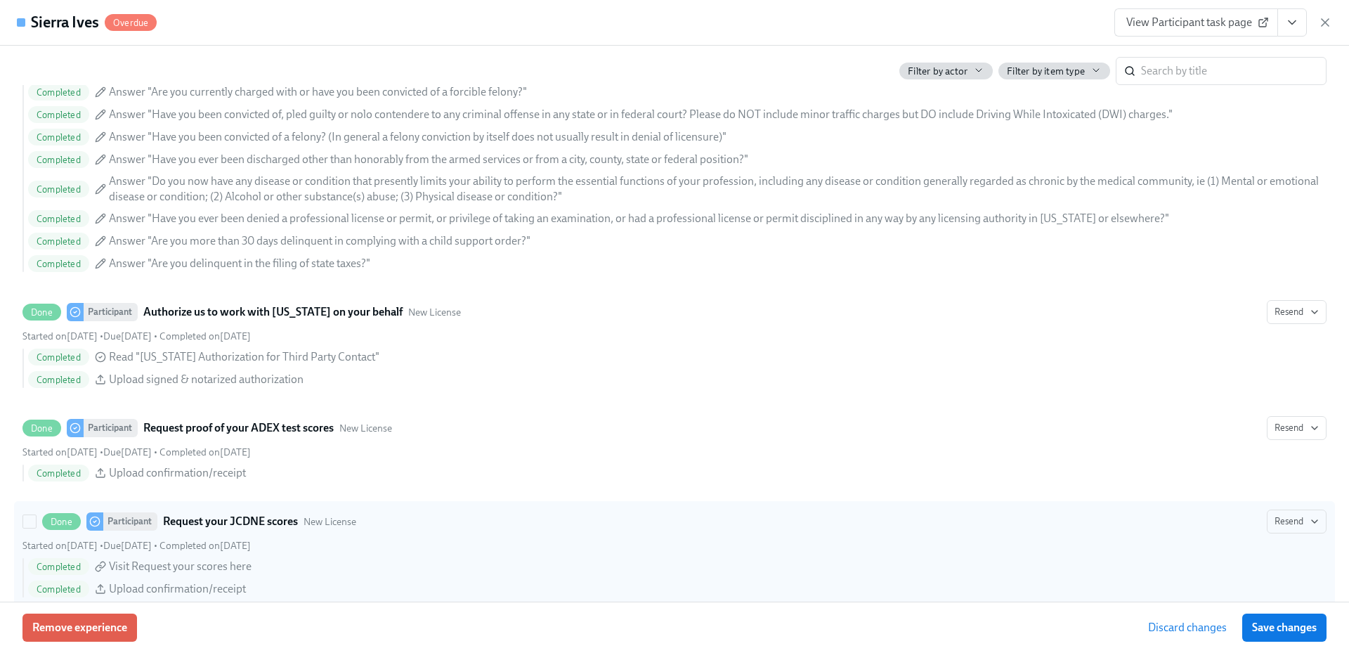
scroll to position [1900, 0]
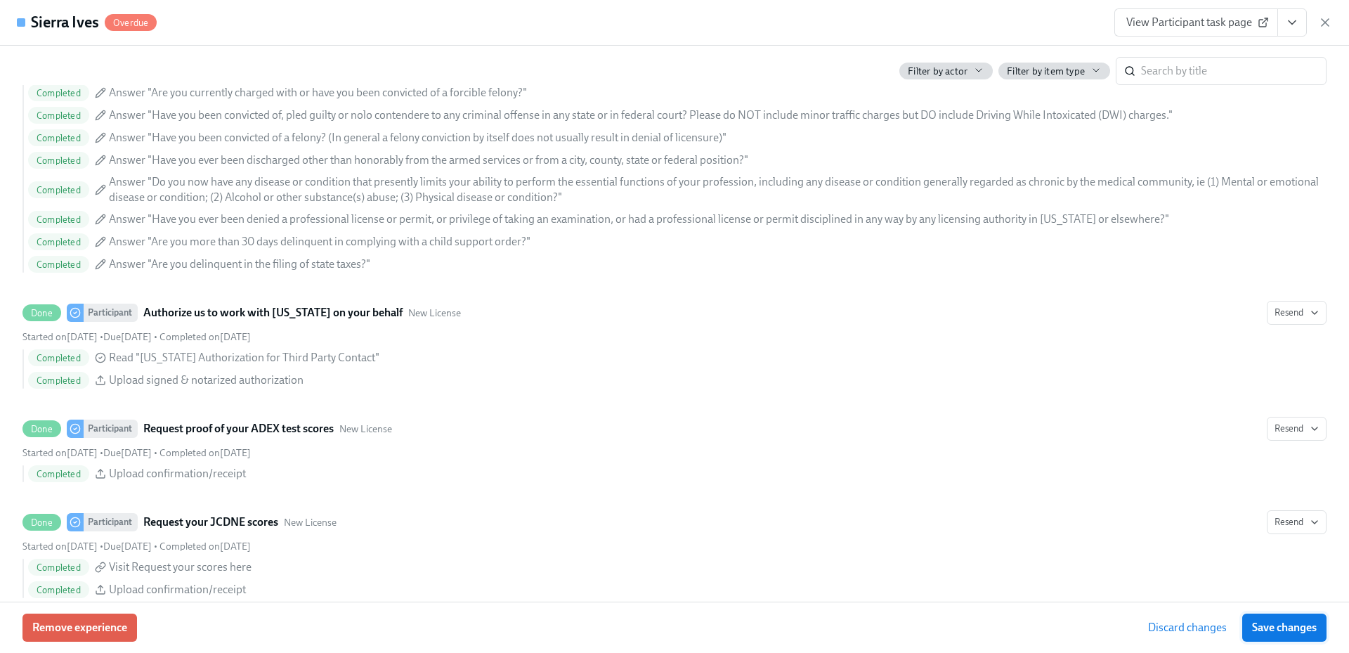
click at [1287, 635] on button "Save changes" at bounding box center [1284, 627] width 84 height 28
click at [1318, 22] on icon "button" at bounding box center [1325, 22] width 14 height 14
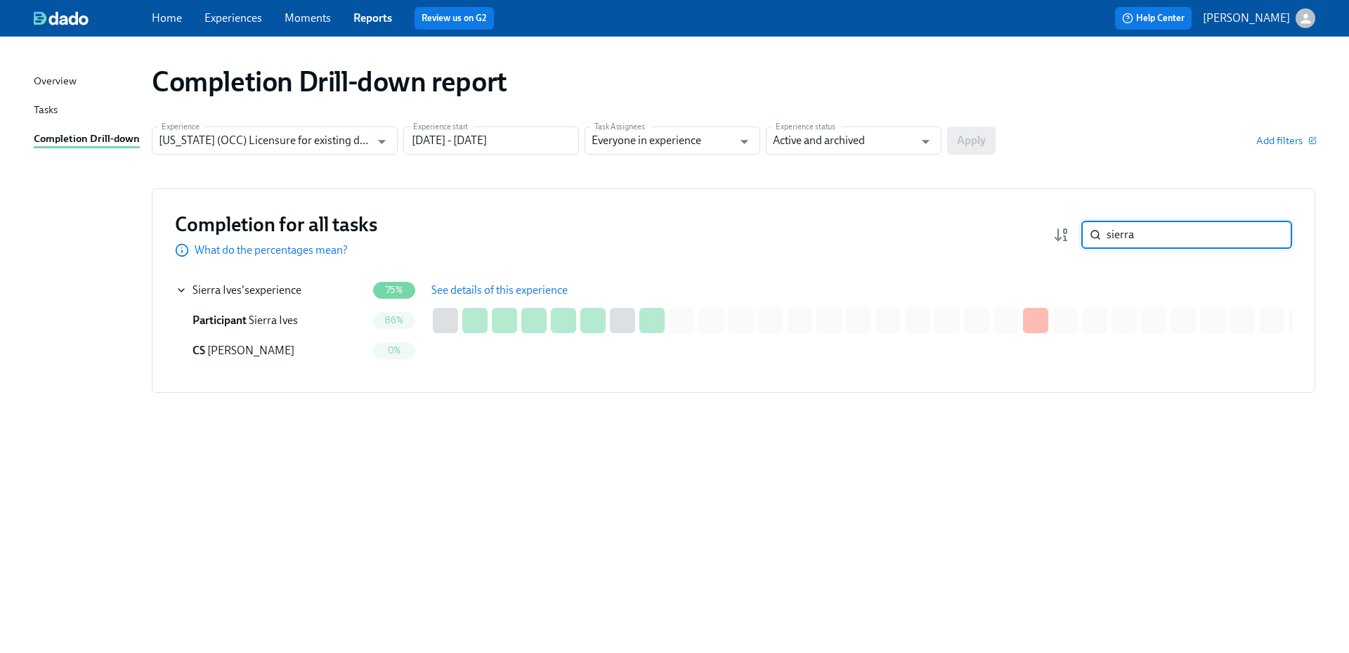
drag, startPoint x: 1169, startPoint y: 242, endPoint x: 1073, endPoint y: 242, distance: 95.6
click at [1076, 242] on div "sierra ​" at bounding box center [1172, 235] width 239 height 28
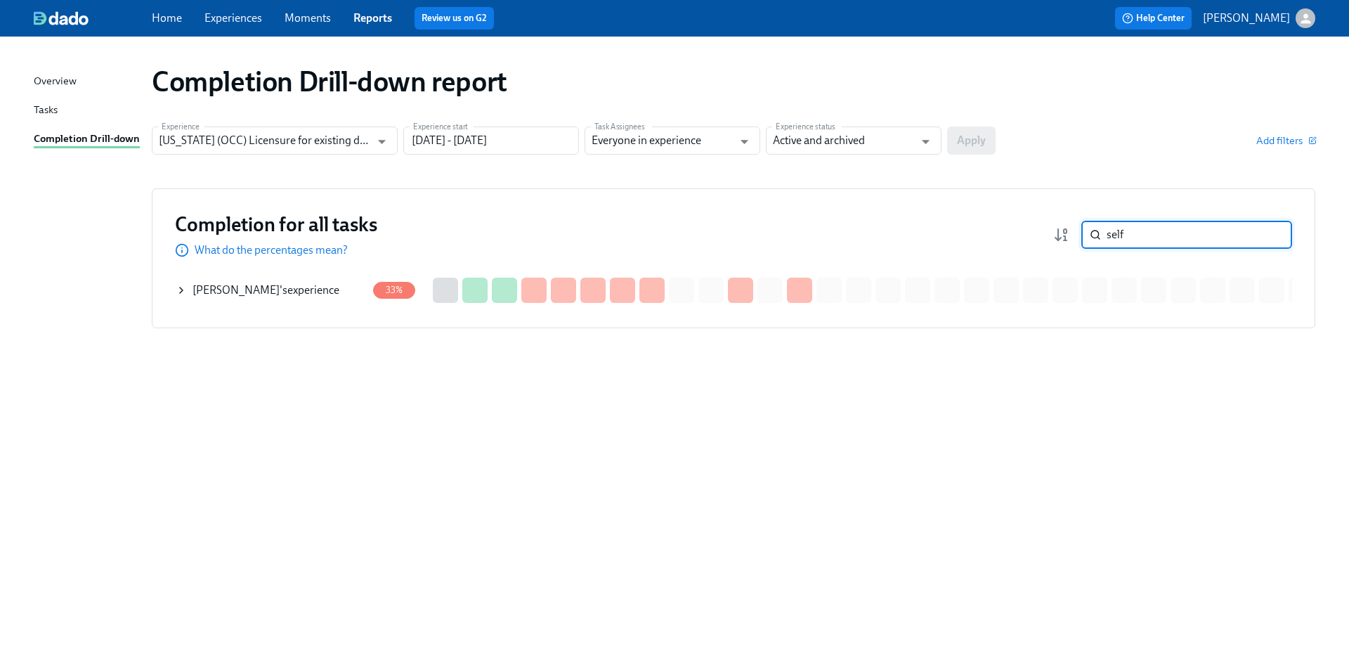
type input "self"
click at [303, 293] on div "David Self 's experience" at bounding box center [271, 290] width 191 height 28
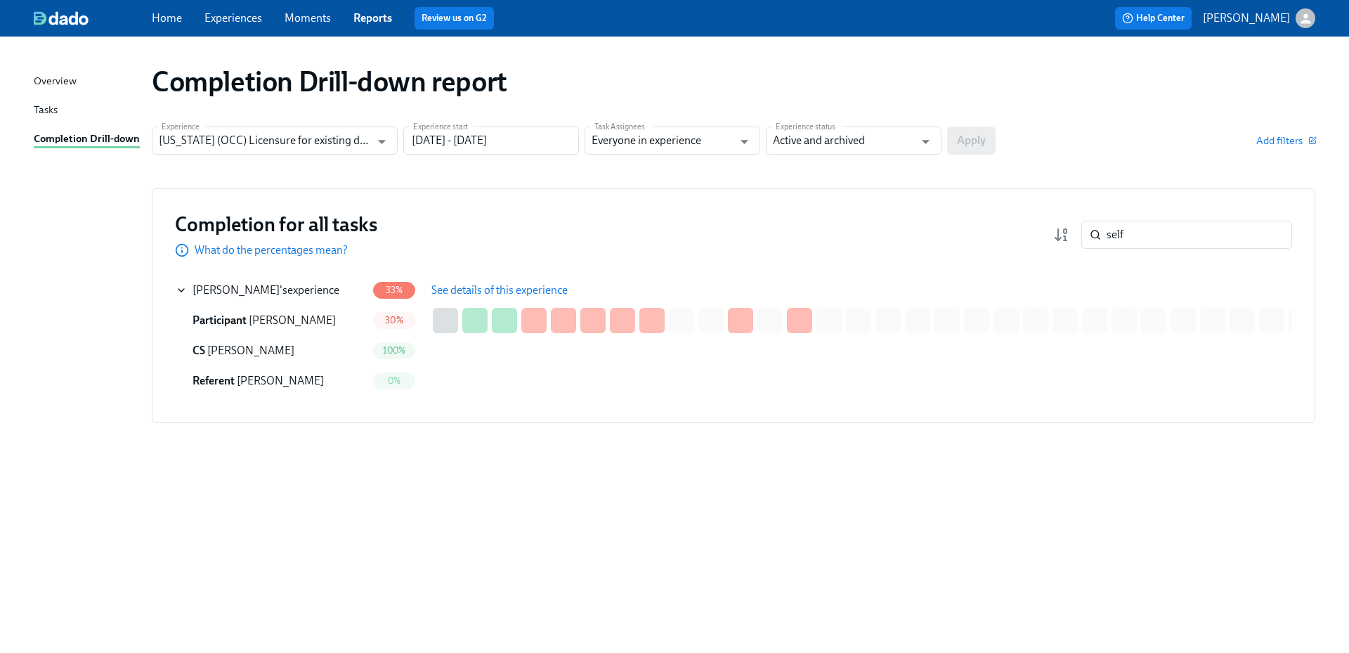
click at [538, 286] on span "See details of this experience" at bounding box center [499, 290] width 136 height 14
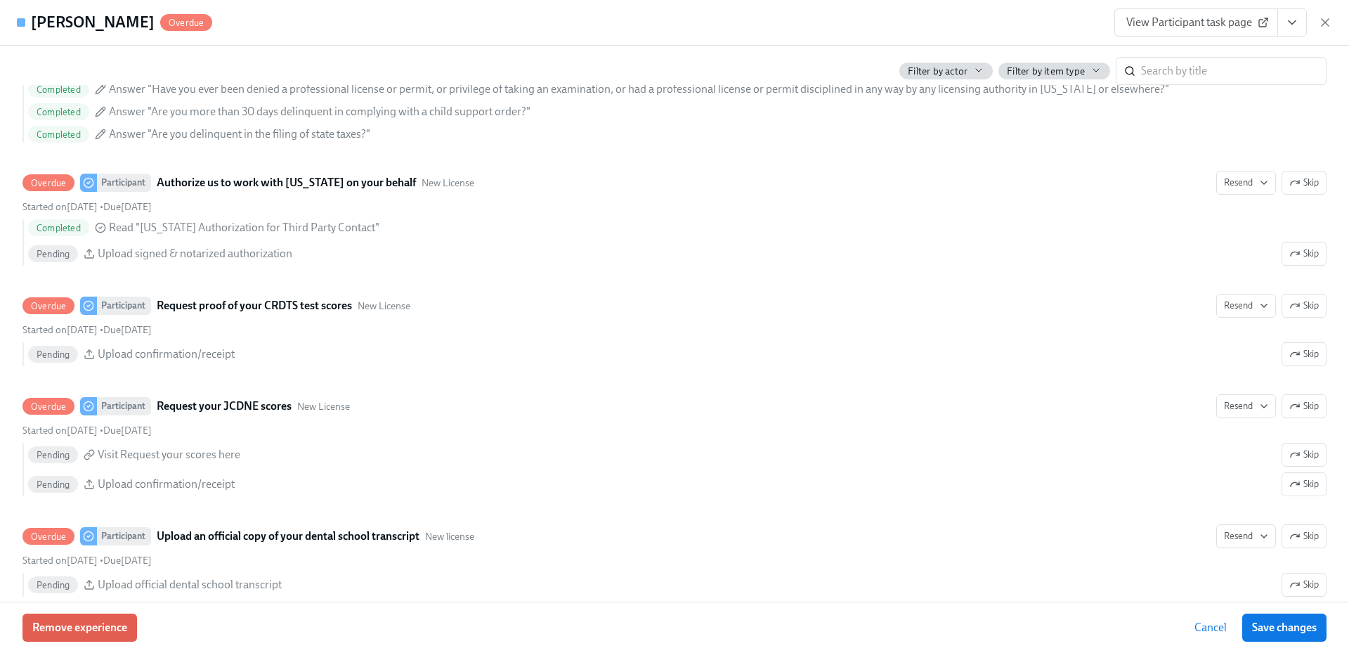
scroll to position [2249, 0]
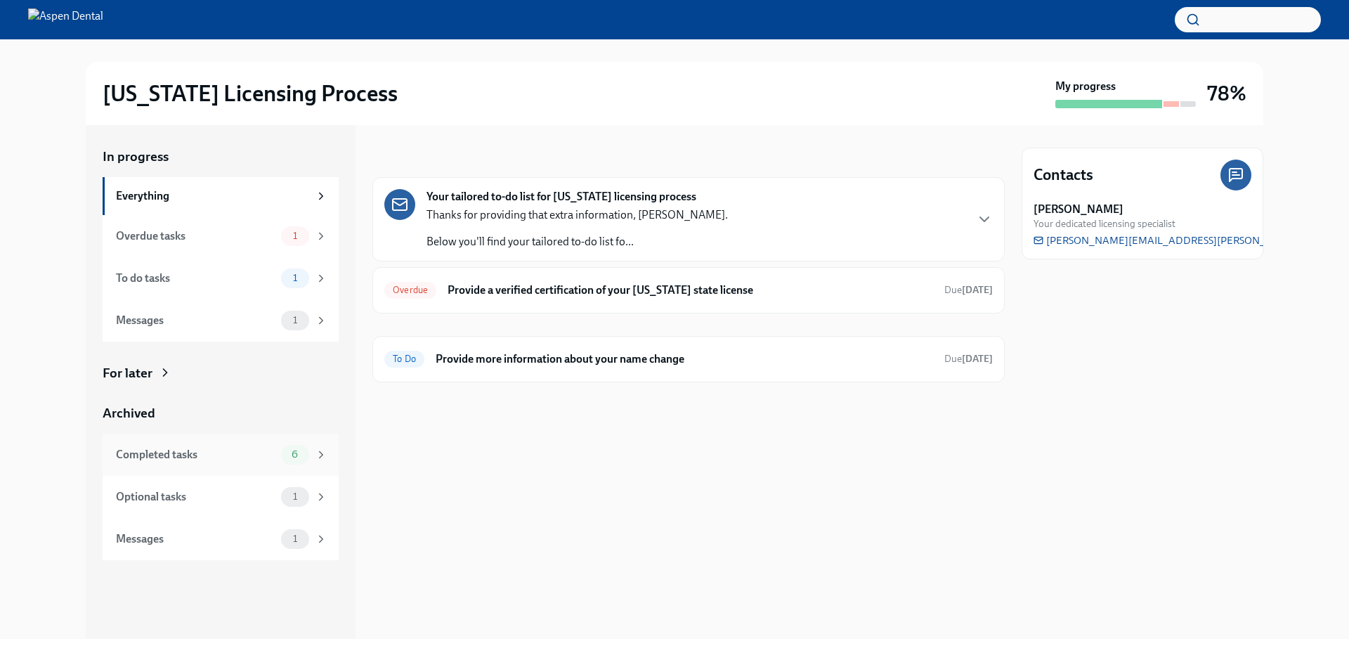
click at [221, 463] on div "Completed tasks 6" at bounding box center [222, 455] width 212 height 20
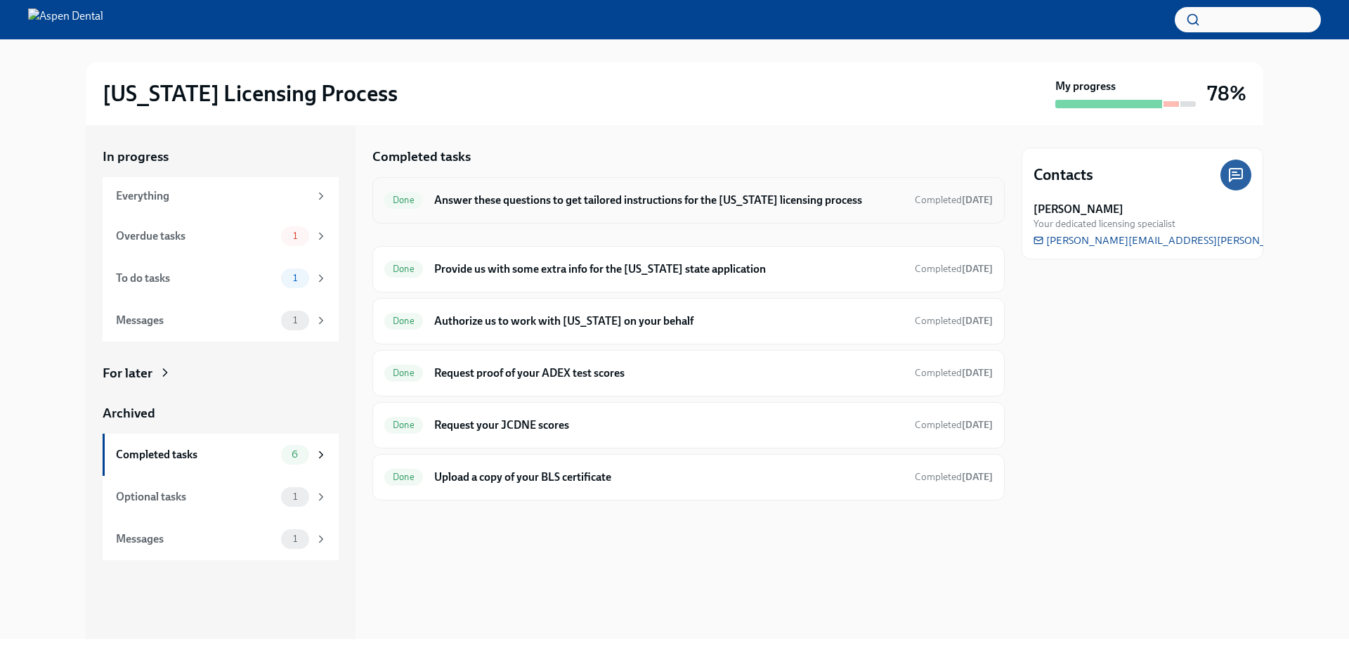
click at [664, 203] on h6 "Answer these questions to get tailored instructions for the [US_STATE] licensin…" at bounding box center [668, 200] width 469 height 15
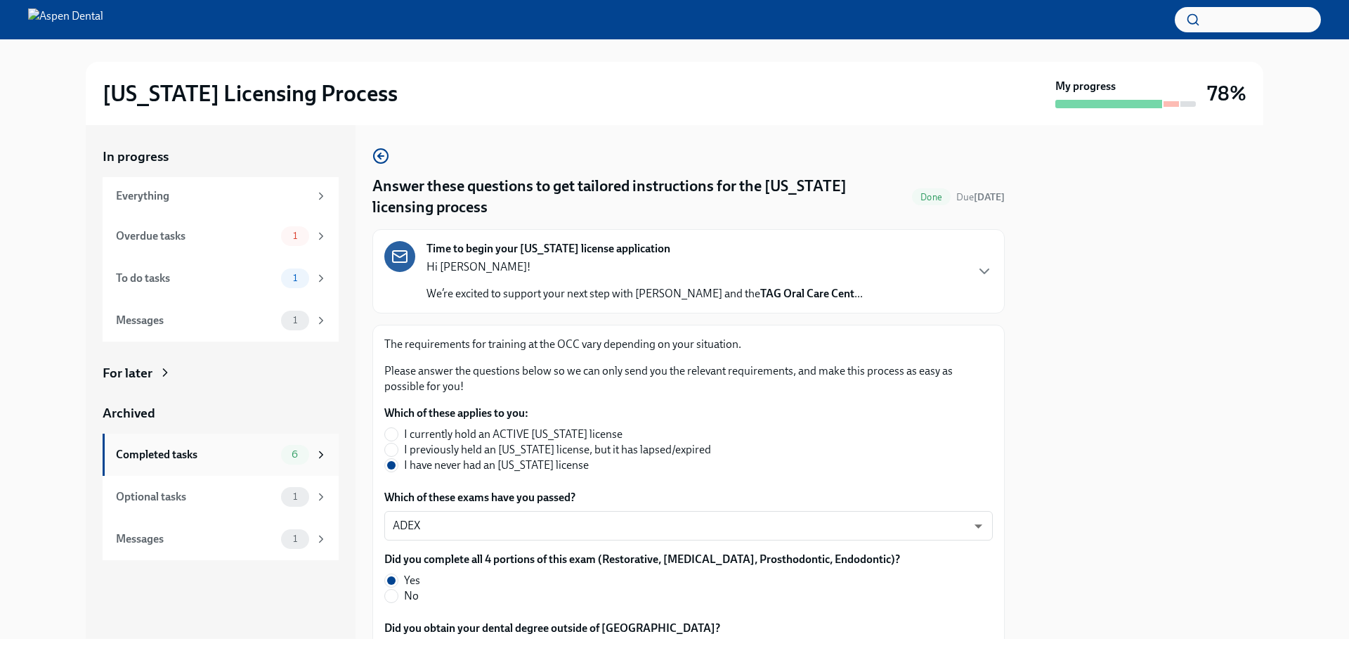
click at [249, 449] on div "Completed tasks" at bounding box center [196, 454] width 160 height 15
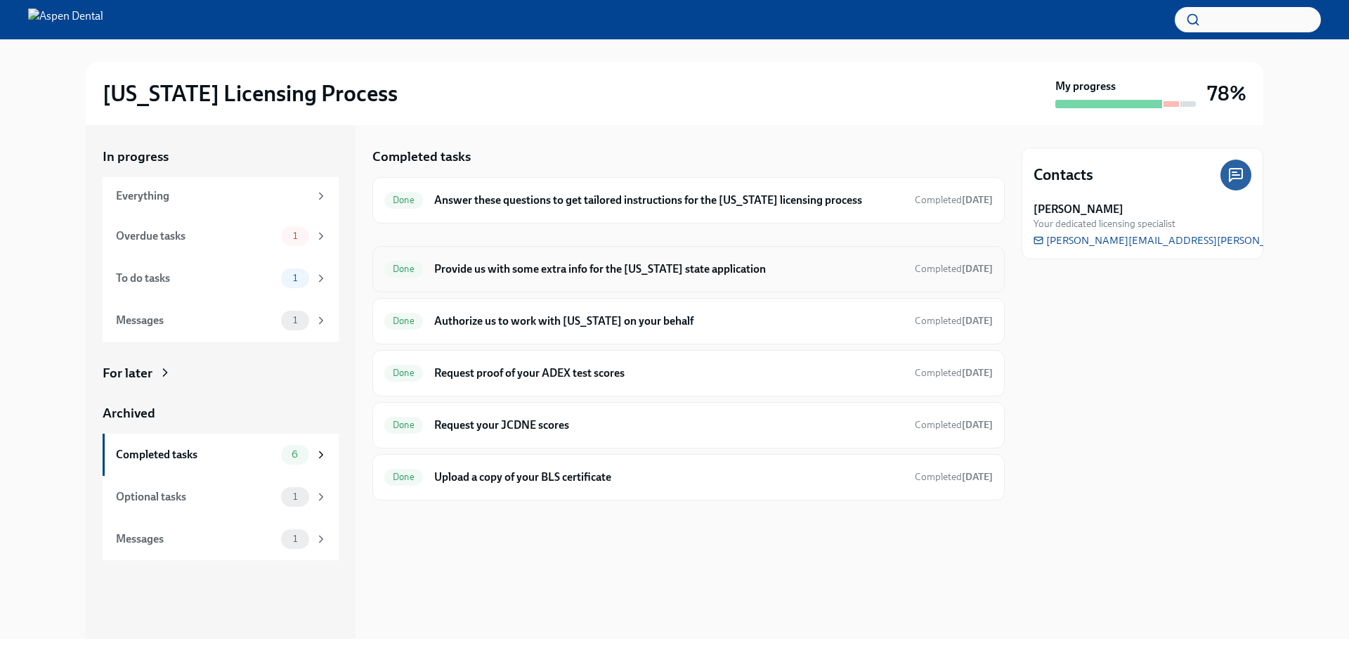
click at [573, 270] on h6 "Provide us with some extra info for the [US_STATE] state application" at bounding box center [668, 268] width 469 height 15
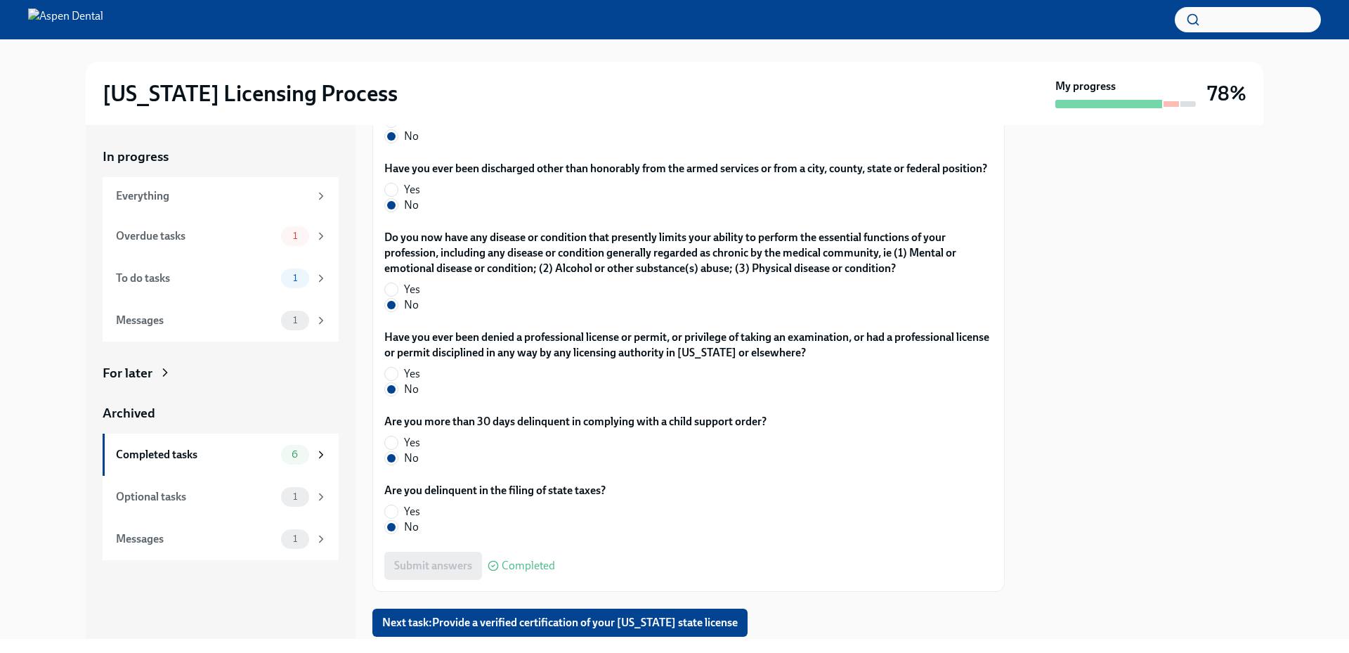
scroll to position [2859, 0]
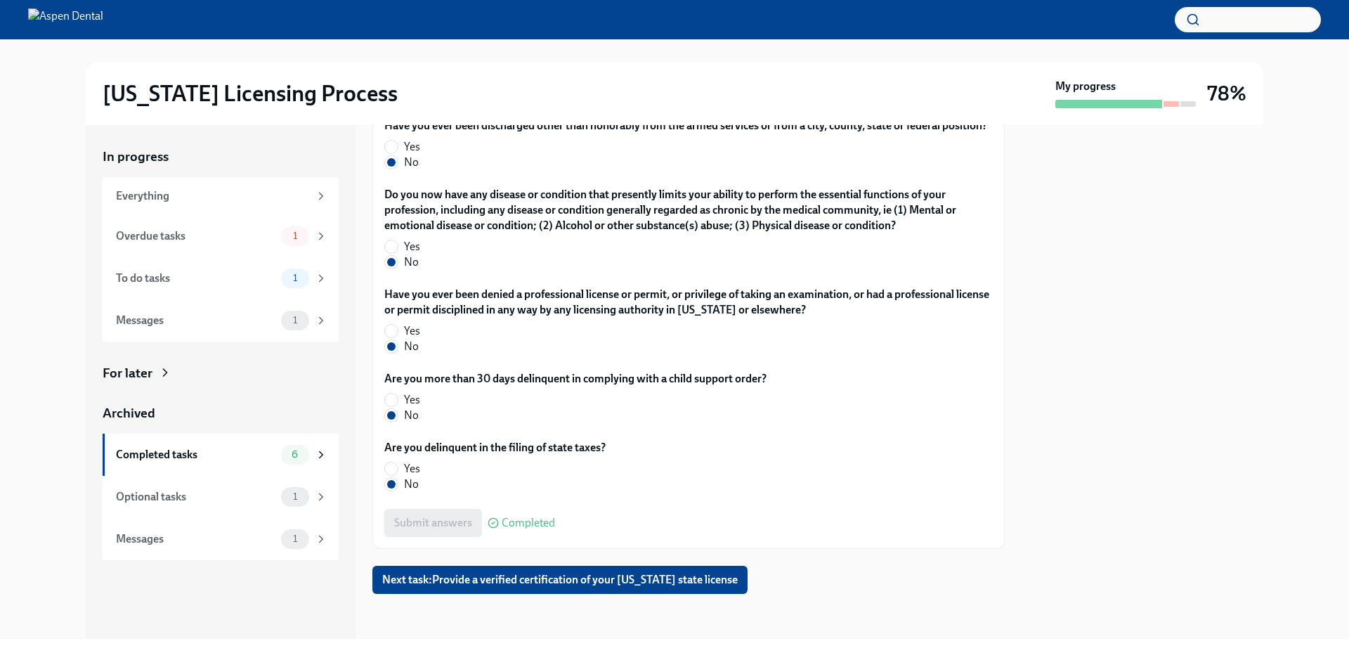
click at [16, 142] on div "Illinois Licensing Process My progress 78% In progress Everything Overdue tasks…" at bounding box center [674, 338] width 1349 height 599
